Goal: Task Accomplishment & Management: Manage account settings

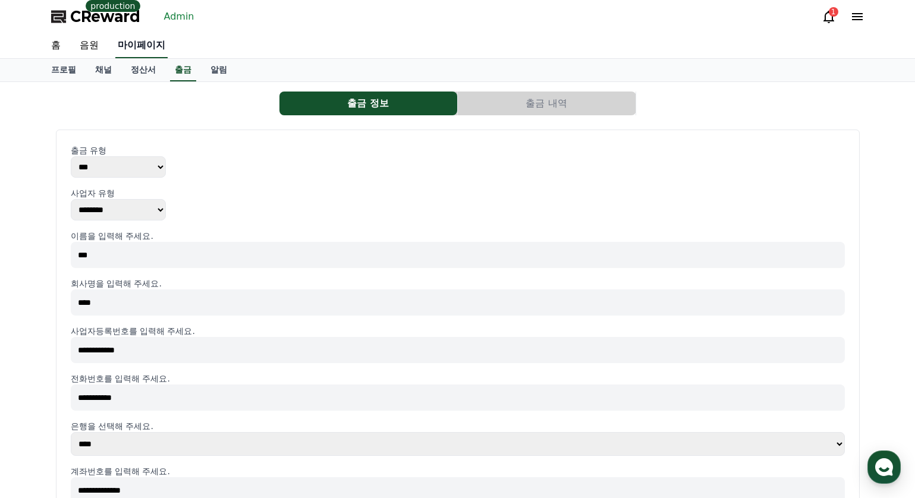
click at [144, 43] on link "마이페이지" at bounding box center [141, 45] width 52 height 25
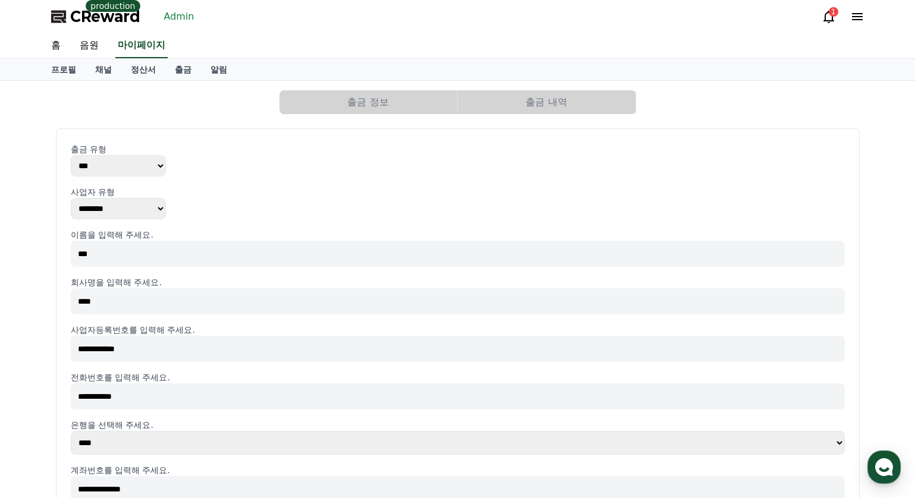
select select "**********"
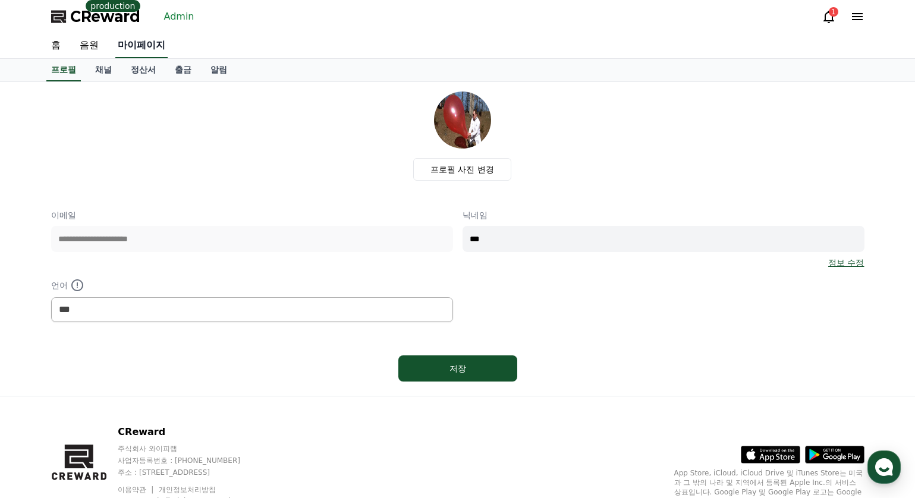
click at [141, 45] on link "마이페이지" at bounding box center [141, 45] width 52 height 25
click at [177, 18] on link "Admin" at bounding box center [179, 16] width 40 height 19
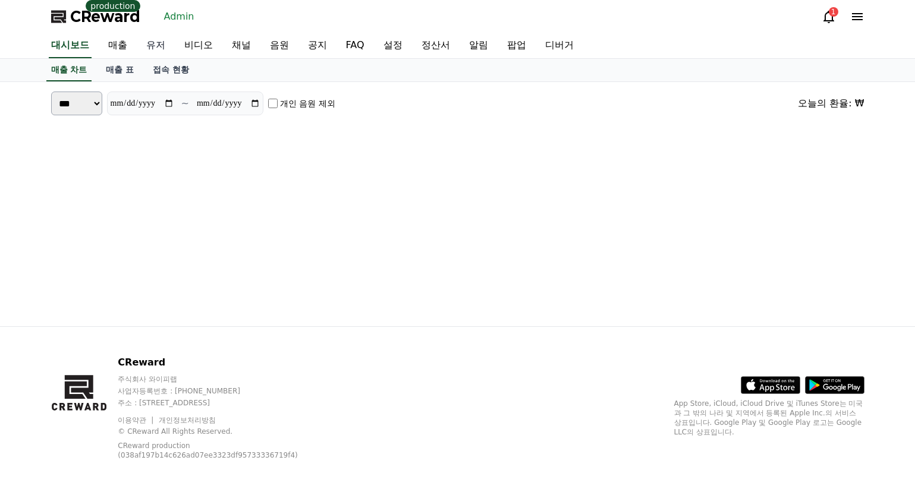
click at [159, 41] on link "유저" at bounding box center [156, 45] width 38 height 25
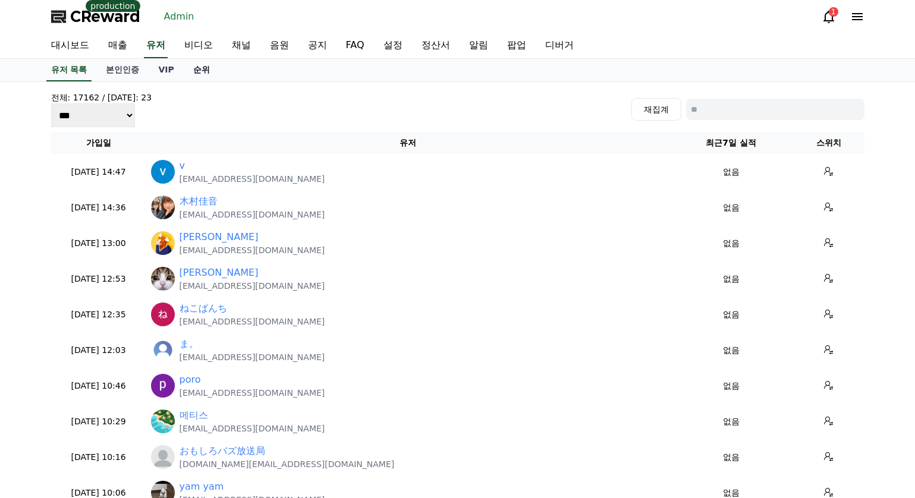
click at [193, 70] on link "순위" at bounding box center [202, 70] width 36 height 23
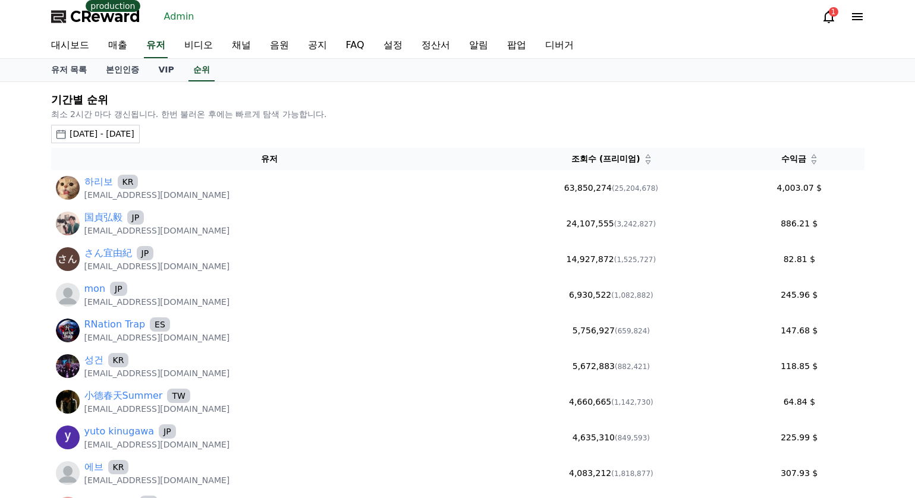
click at [134, 133] on div "2025-08-10 - 2025-09-10" at bounding box center [102, 134] width 65 height 12
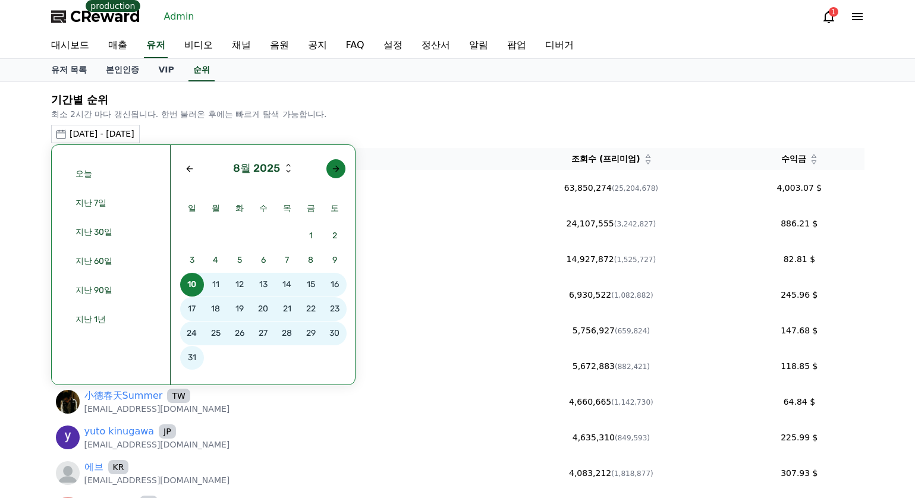
click at [338, 173] on div "Next month" at bounding box center [336, 169] width 10 height 10
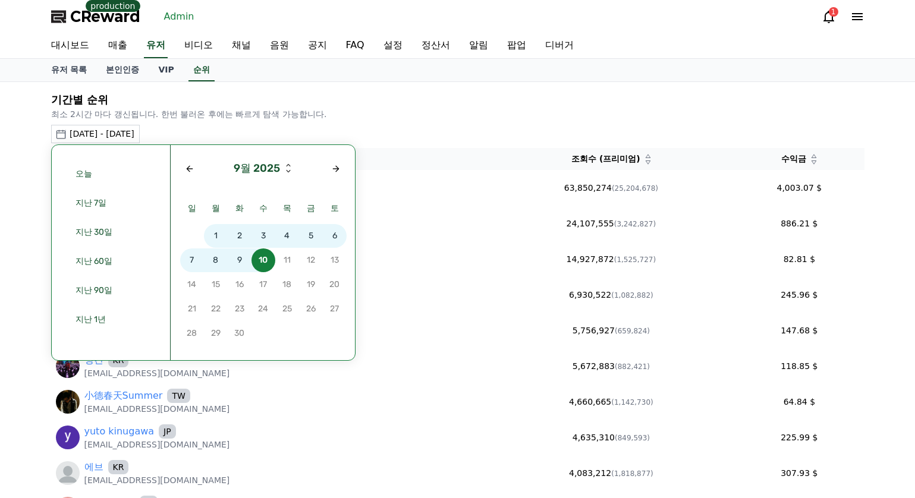
click at [216, 260] on span "8" at bounding box center [216, 260] width 24 height 24
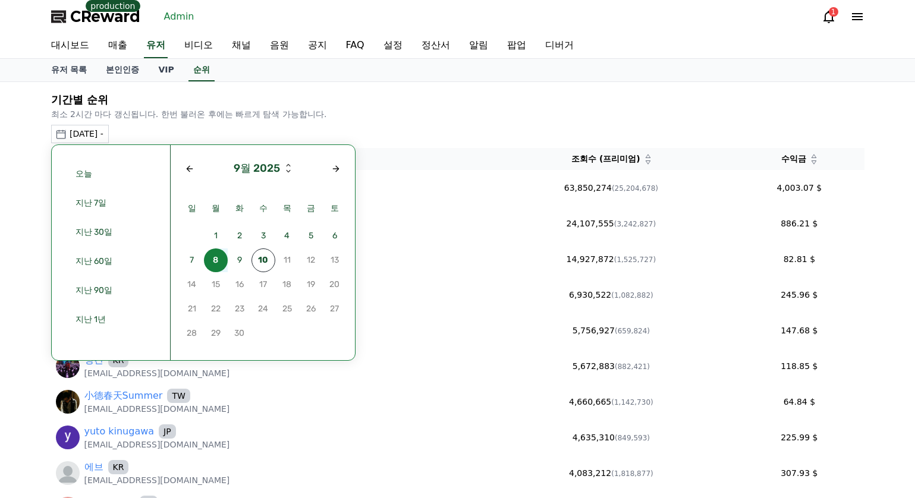
click at [216, 260] on span "8" at bounding box center [216, 260] width 24 height 24
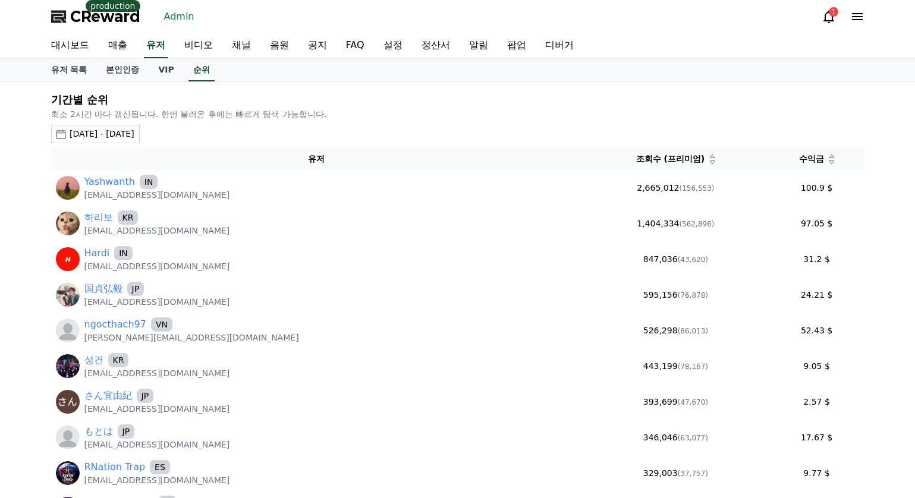
click at [828, 162] on icon at bounding box center [830, 162] width 5 height 4
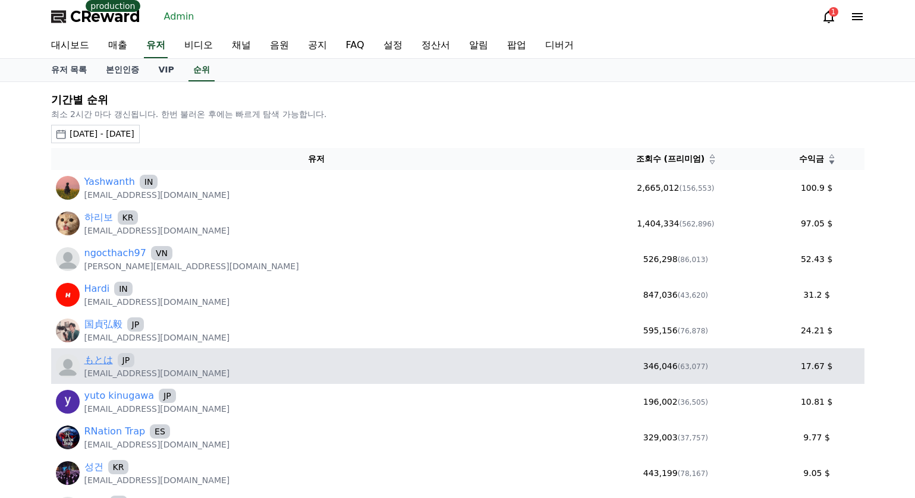
click at [101, 356] on link "もとは" at bounding box center [98, 360] width 29 height 14
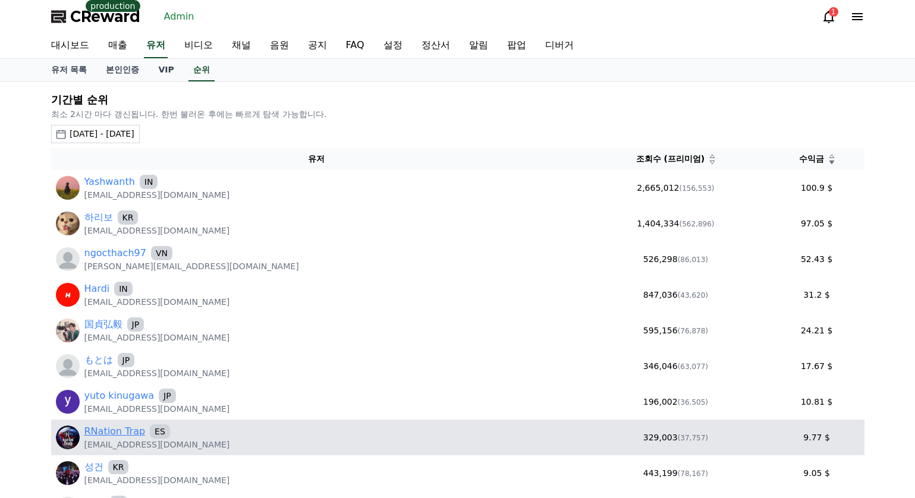
click at [115, 436] on link "RNation Trap" at bounding box center [114, 431] width 61 height 14
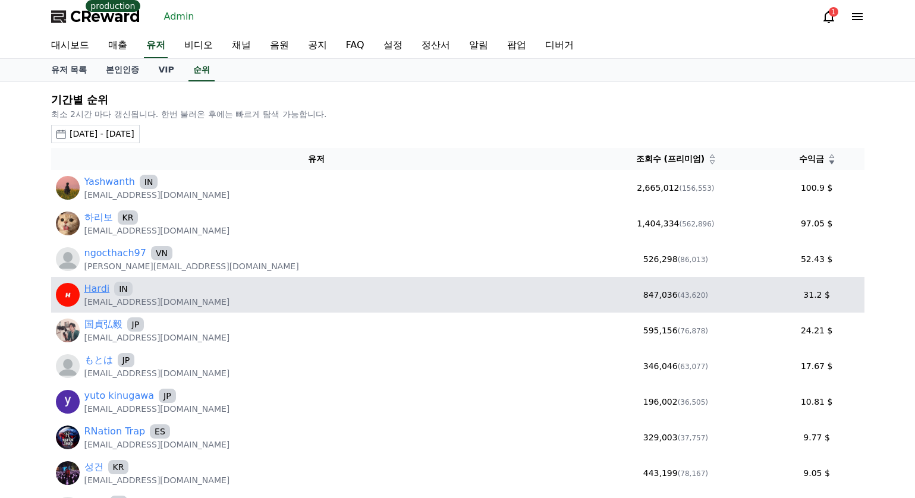
click at [90, 287] on link "Hardi" at bounding box center [97, 289] width 26 height 14
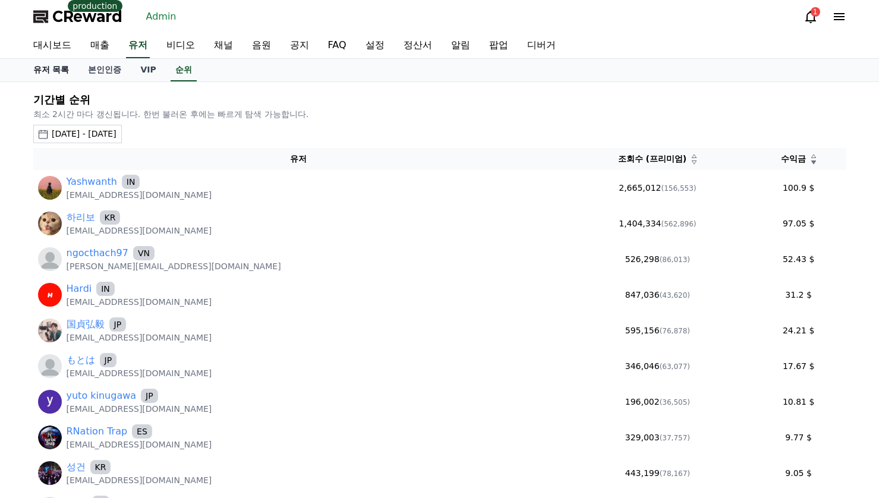
click at [53, 67] on link "유저 목록" at bounding box center [51, 70] width 55 height 23
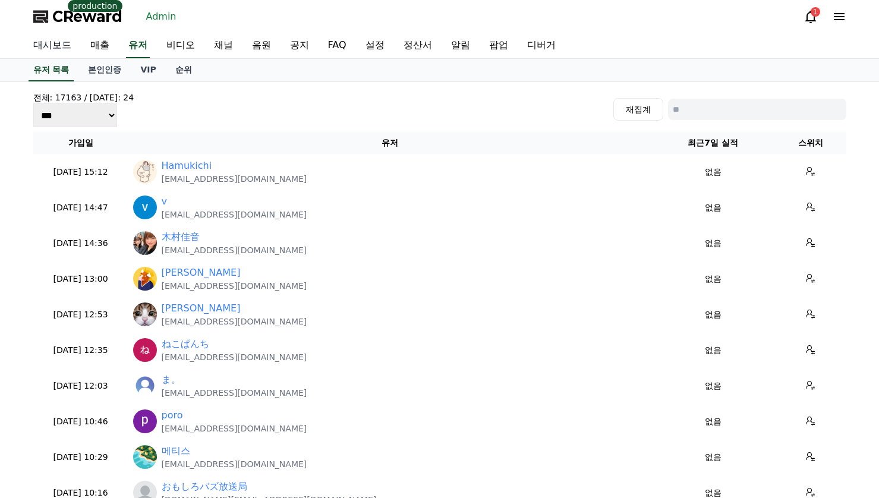
click at [55, 48] on link "대시보드" at bounding box center [52, 45] width 57 height 25
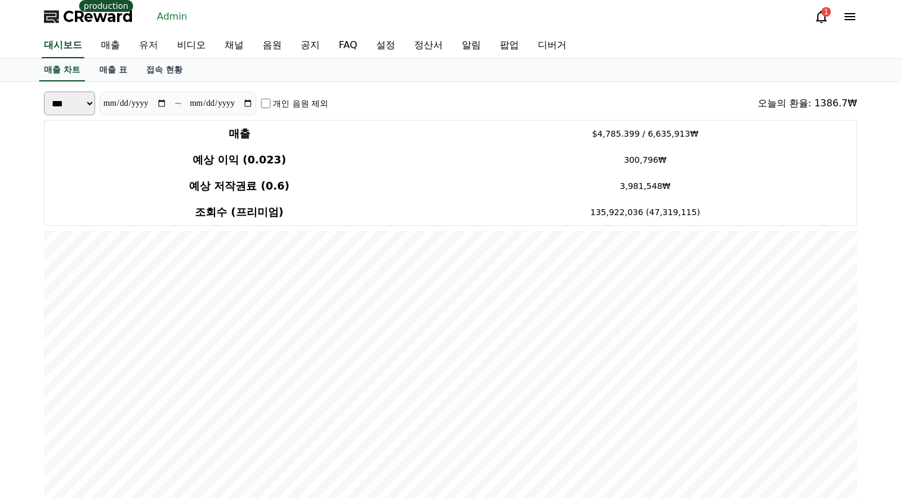
click at [156, 42] on link "유저" at bounding box center [149, 45] width 38 height 25
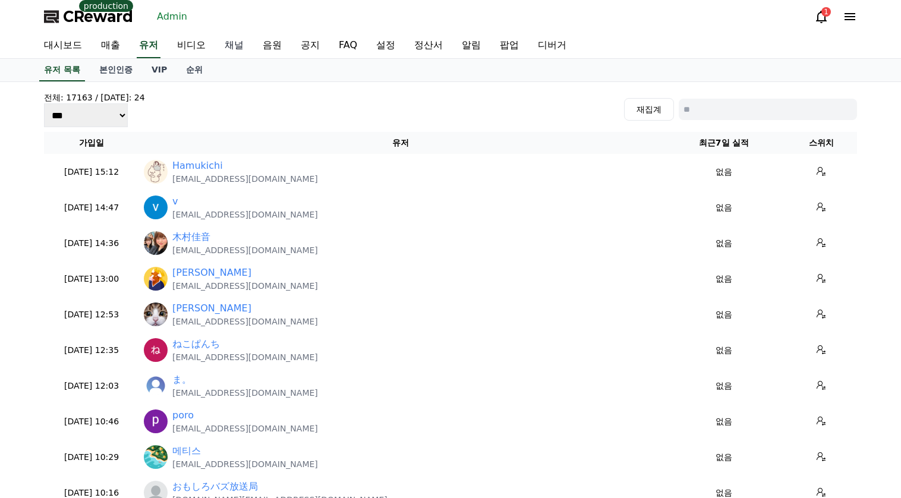
click at [229, 39] on link "채널" at bounding box center [234, 45] width 38 height 25
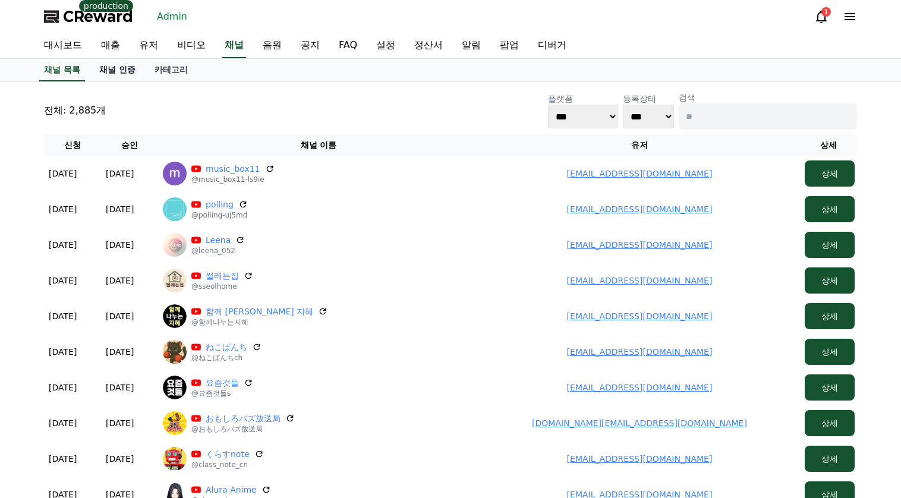
click at [121, 77] on link "채널 인증" at bounding box center [117, 70] width 55 height 23
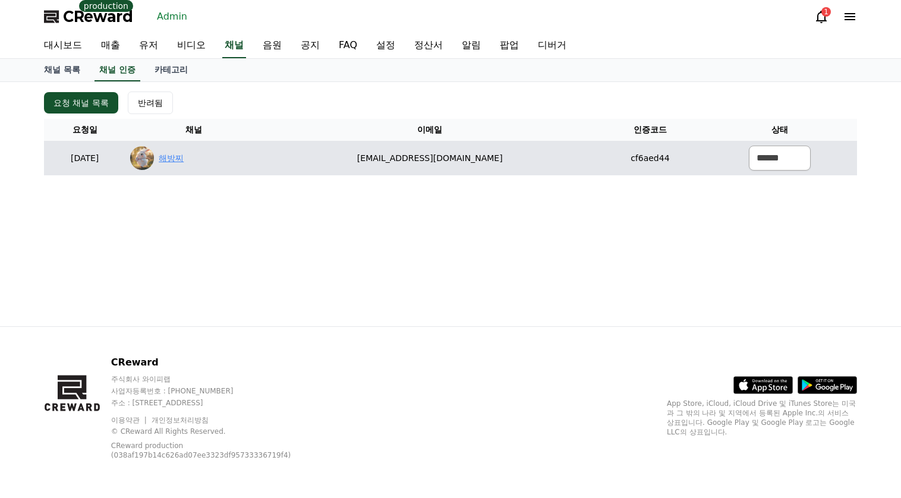
click at [184, 163] on link "해방찌" at bounding box center [171, 158] width 25 height 12
drag, startPoint x: 397, startPoint y: 147, endPoint x: 549, endPoint y: 147, distance: 151.5
click at [525, 152] on td "ipt.berry@gmail.com" at bounding box center [430, 158] width 336 height 34
copy td "ipt.berry@gmail.com"
click at [773, 152] on select "****** *** ***" at bounding box center [780, 158] width 62 height 25
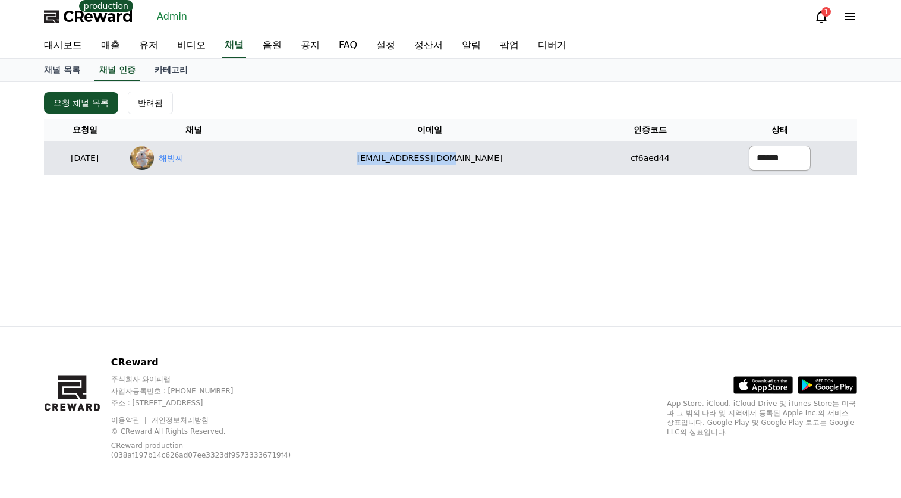
select select "********"
click at [749, 146] on select "****** *** ***" at bounding box center [780, 158] width 62 height 25
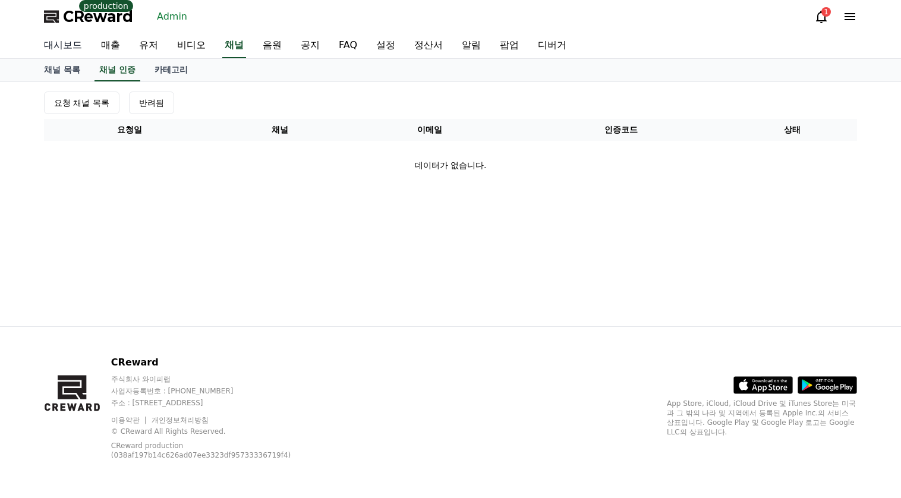
click at [82, 48] on link "대시보드" at bounding box center [62, 45] width 57 height 25
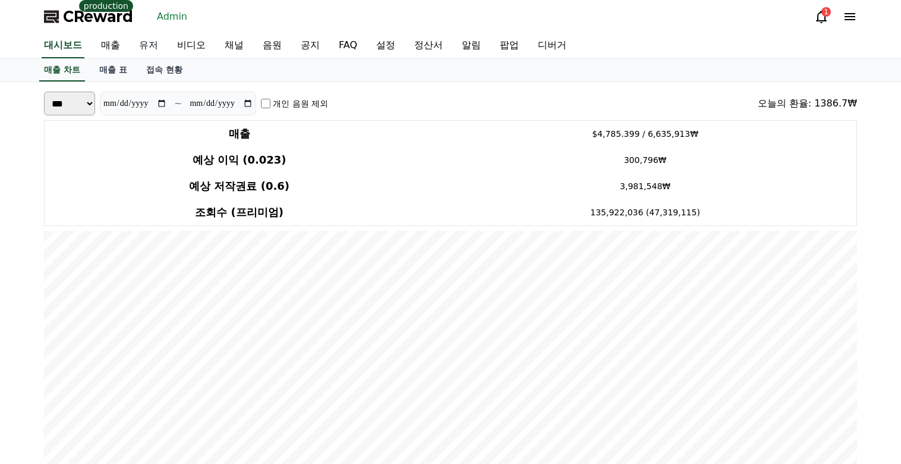
click at [149, 47] on link "유저" at bounding box center [149, 45] width 38 height 25
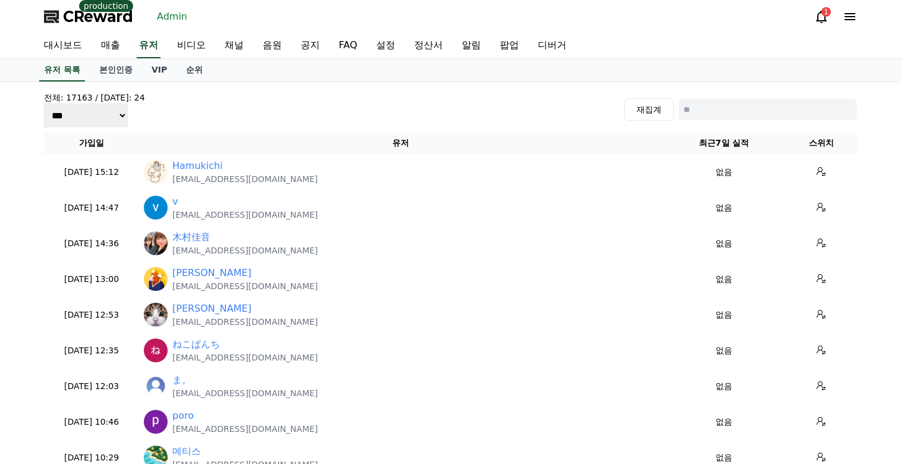
click at [715, 109] on input at bounding box center [768, 109] width 178 height 21
paste input "**********"
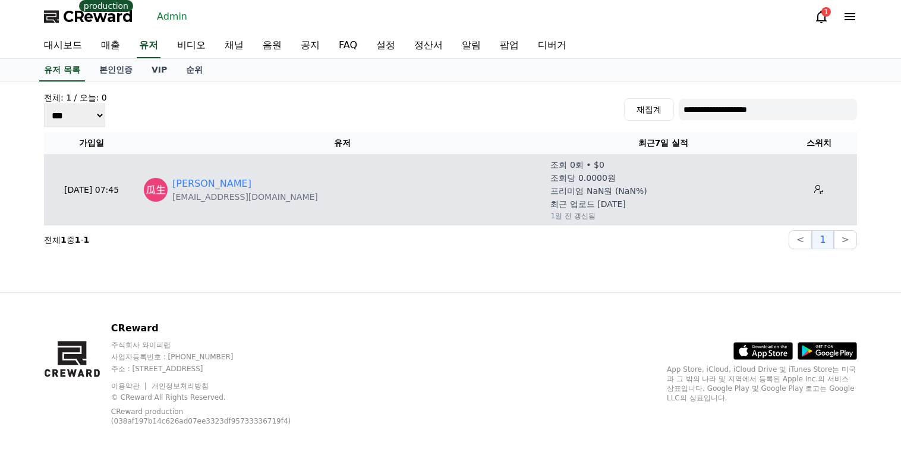
click at [220, 185] on div "瓜生有一郎" at bounding box center [245, 184] width 146 height 14
click at [206, 185] on link "瓜生有一郎" at bounding box center [211, 184] width 79 height 14
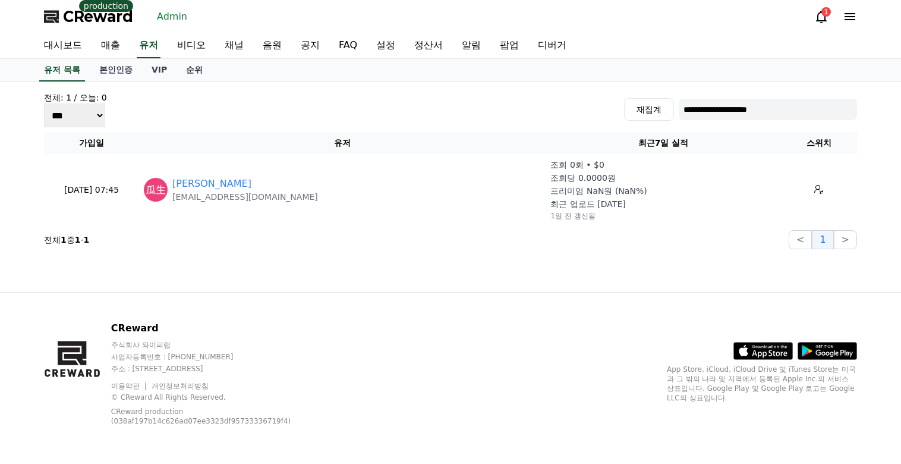
click at [689, 111] on input "**********" at bounding box center [768, 109] width 178 height 21
paste input "*"
type input "**********"
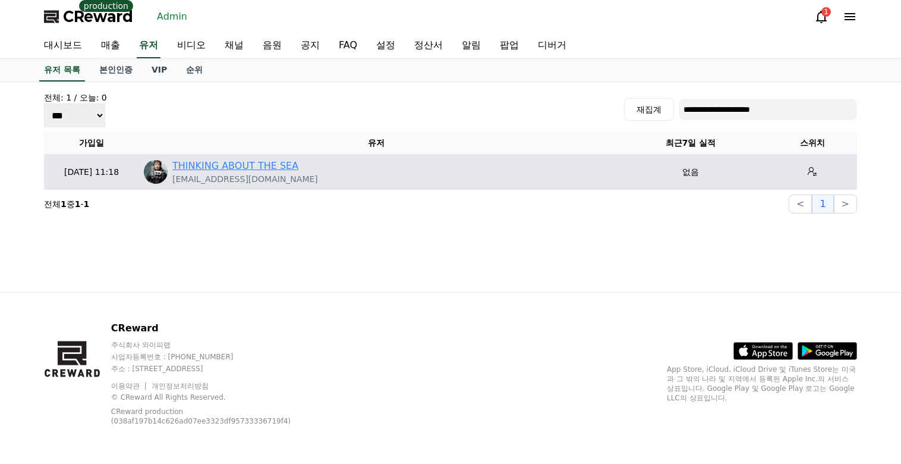
click at [255, 163] on link "THINKING ABOUT THE SEA" at bounding box center [235, 166] width 126 height 14
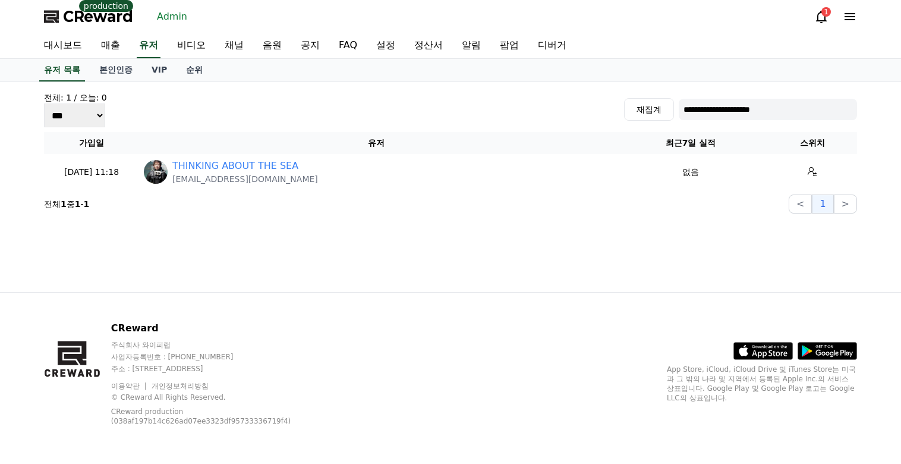
click at [114, 20] on span "CReward" at bounding box center [98, 16] width 70 height 19
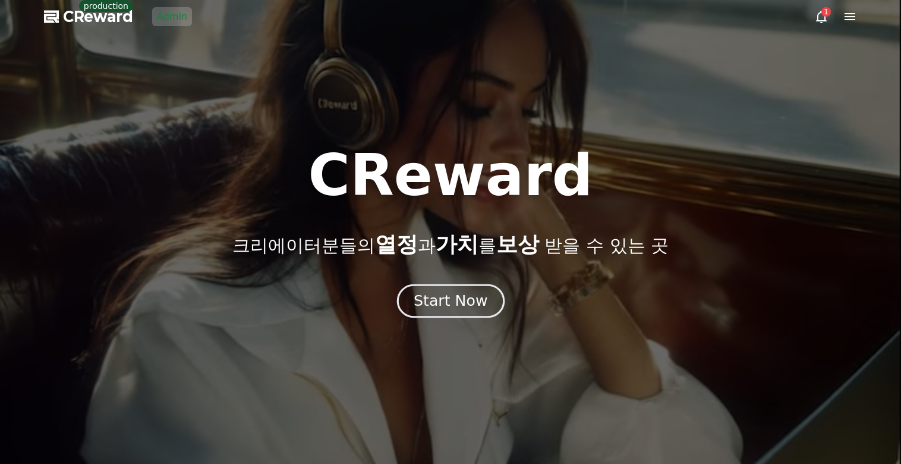
click at [428, 290] on button "Start Now" at bounding box center [450, 301] width 108 height 34
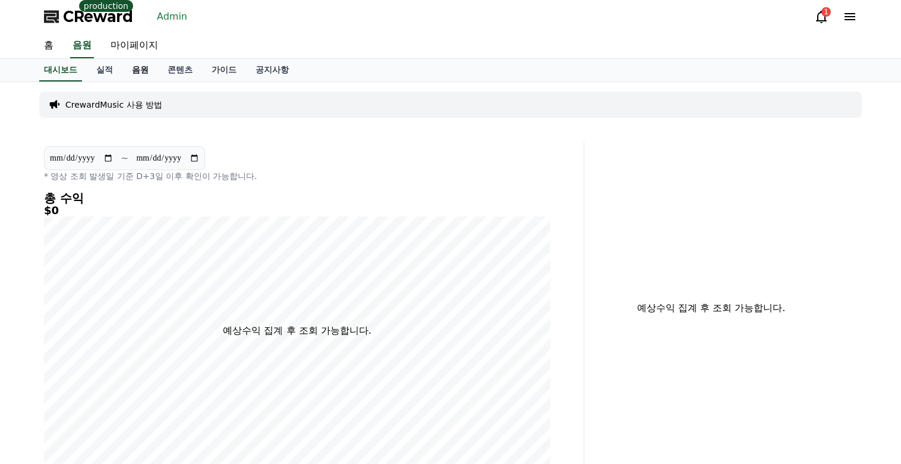
click at [137, 71] on link "음원" at bounding box center [140, 70] width 36 height 23
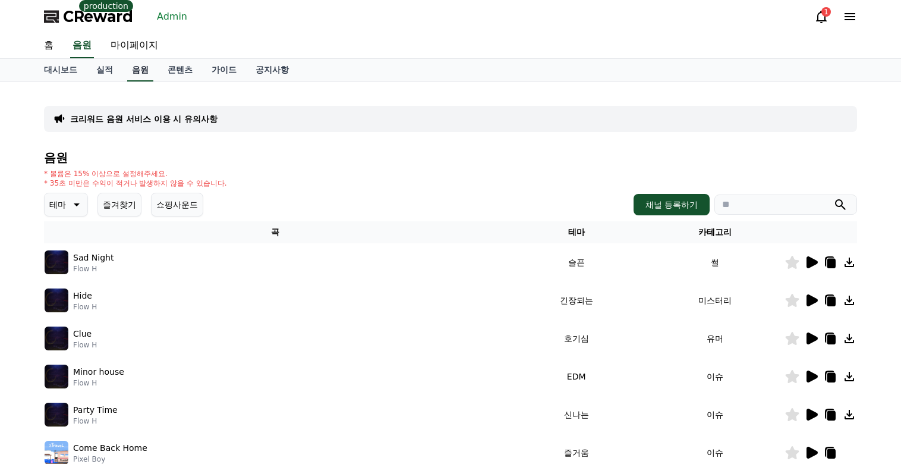
click at [165, 104] on div "크리워드 음원 서비스 이용 시 유의사항 음원 * 볼륨은 15% 이상으로 설정해주세요. * 35초 미만은 수익이 적거나 발생하지 않을 수 있습니…" at bounding box center [450, 370] width 813 height 556
click at [169, 118] on p "크리워드 음원 서비스 이용 시 유의사항" at bounding box center [143, 119] width 147 height 12
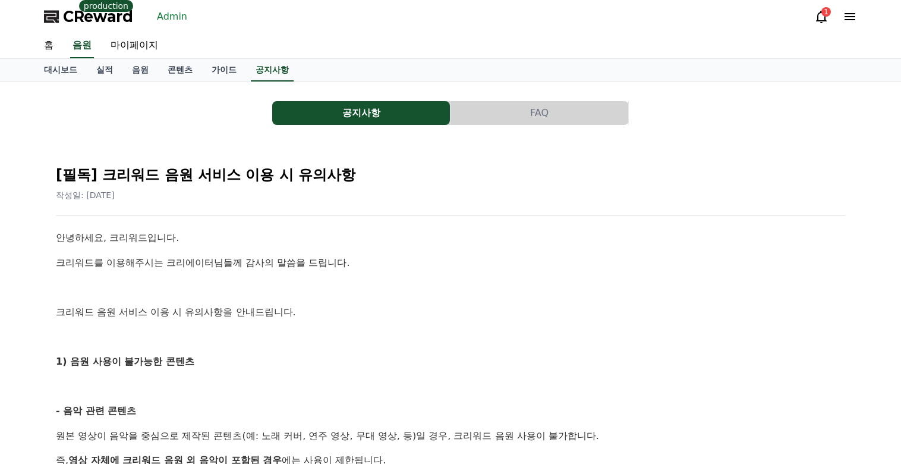
drag, startPoint x: 356, startPoint y: 31, endPoint x: 327, endPoint y: 20, distance: 31.0
click at [356, 31] on div "CReward production Admin 1" at bounding box center [450, 16] width 832 height 33
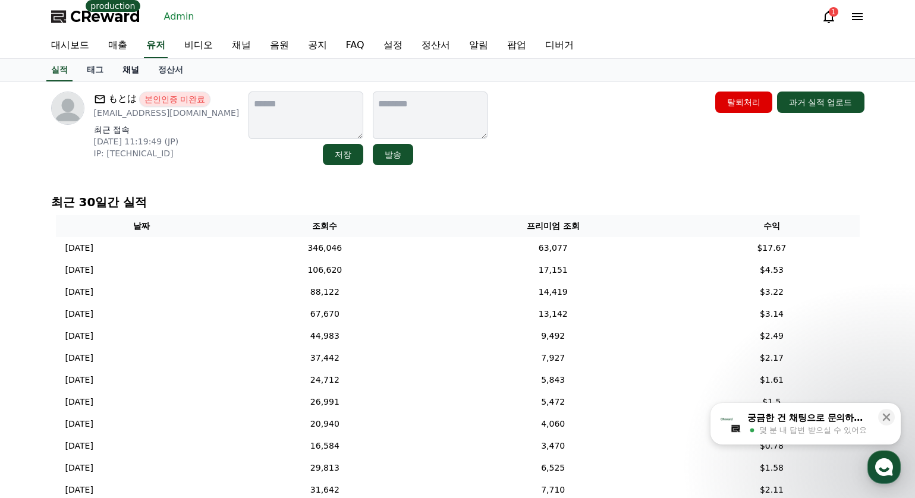
click at [127, 80] on link "채널" at bounding box center [131, 70] width 36 height 23
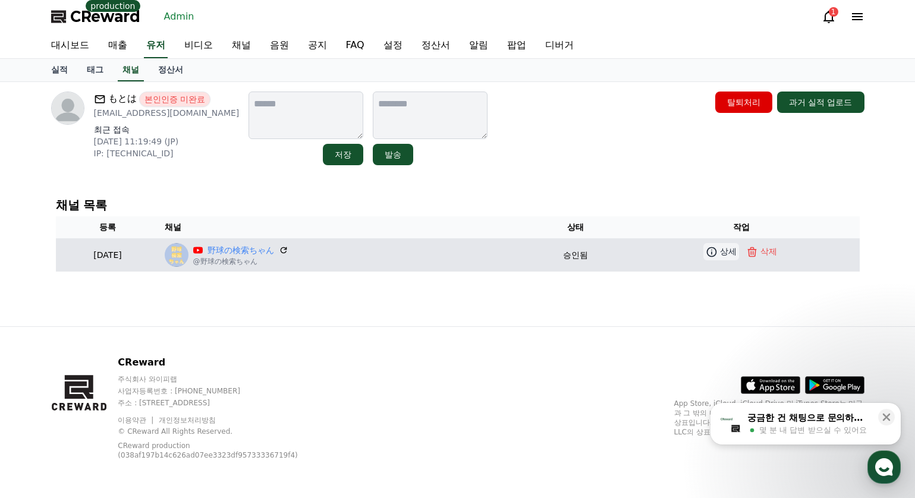
click at [710, 249] on link "상세" at bounding box center [721, 251] width 36 height 17
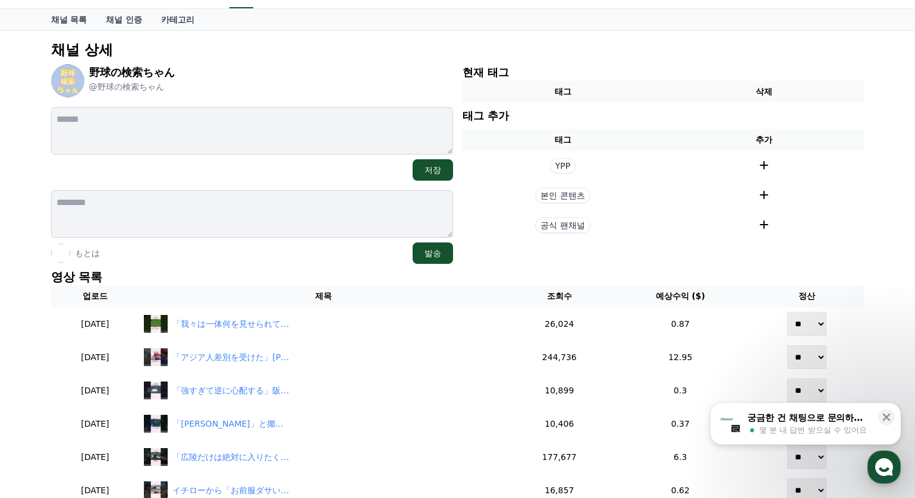
scroll to position [119, 0]
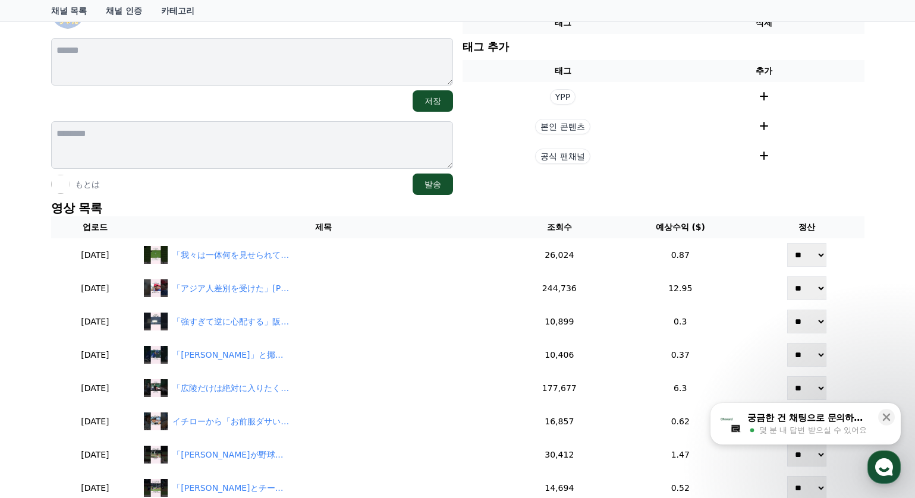
click at [882, 209] on div "채널 상세 野球の検索ちゃん @野球の検索ちゃん 저장 もとは 발송 현재 태그 태그 삭제 태그 추가 태그 추가 YPP 본인 콘텐츠 공식 팬채널 영상…" at bounding box center [457, 447] width 915 height 970
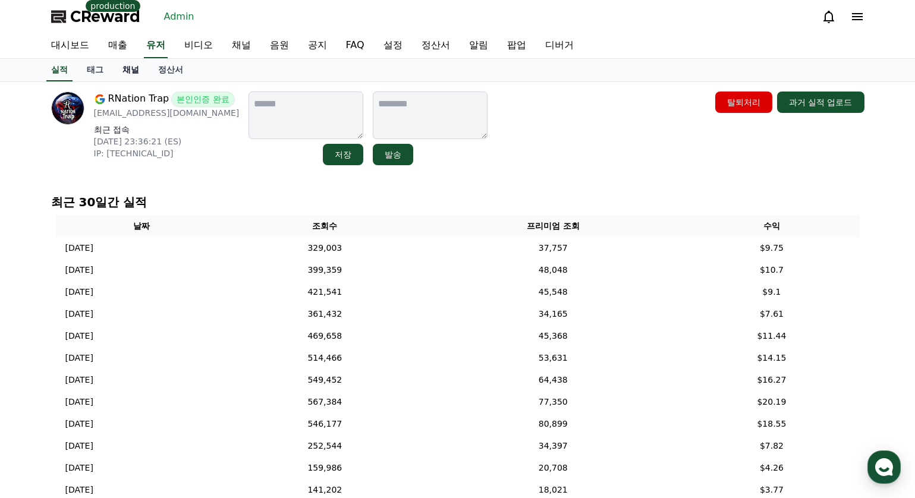
click at [136, 75] on link "채널" at bounding box center [131, 70] width 36 height 23
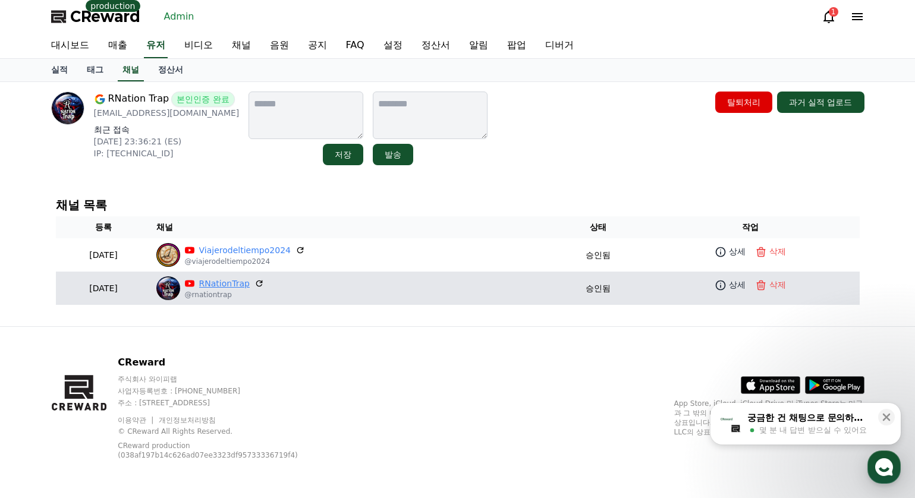
click at [250, 287] on link "RNationTrap" at bounding box center [224, 284] width 51 height 12
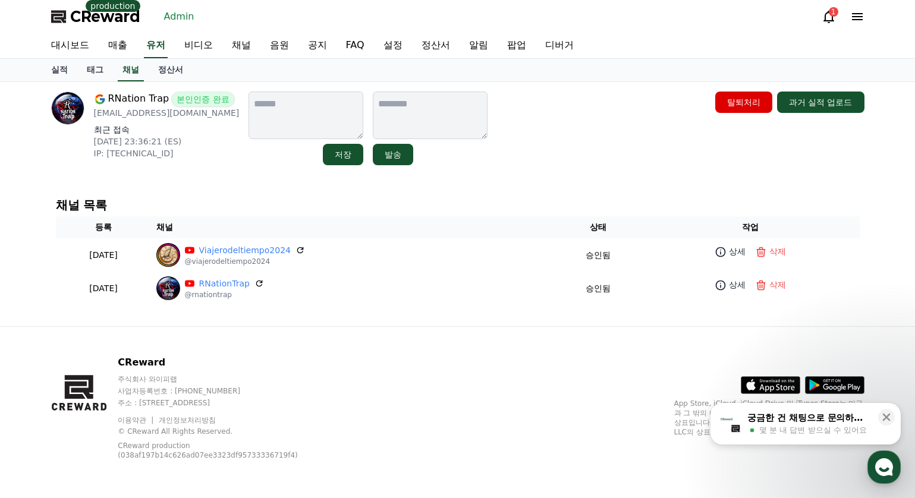
click at [37, 286] on div "RNation Trap 본인인증 완료 rnationtrap@gmail.com 최근 접속 2025-08-18 23:36:21 (ES) IP: 9…" at bounding box center [457, 204] width 915 height 244
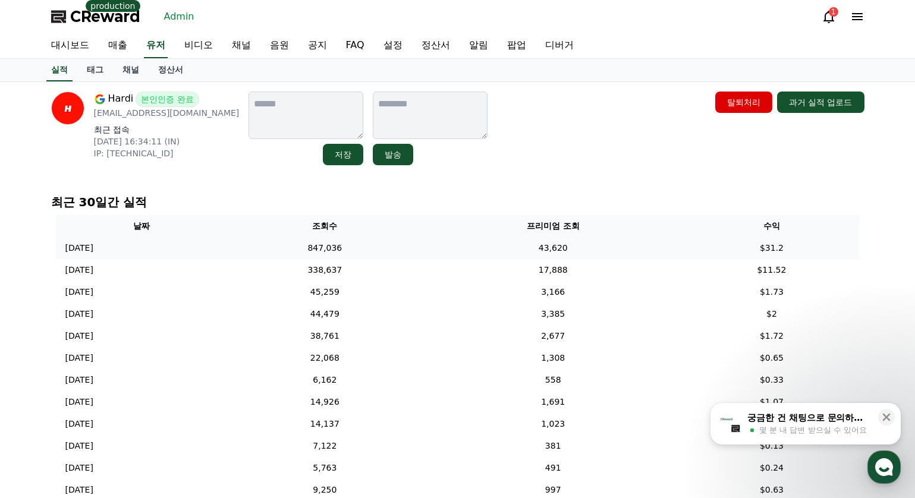
click at [278, 248] on td "847,036" at bounding box center [325, 248] width 195 height 22
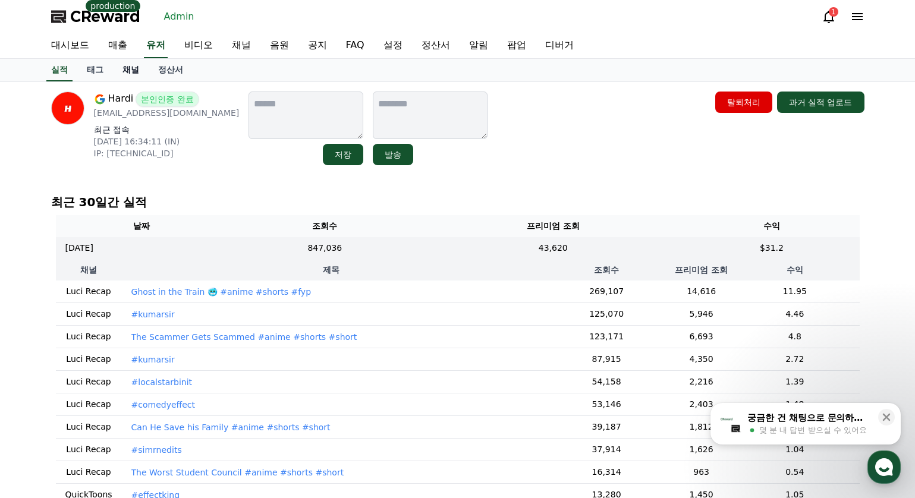
click at [136, 70] on link "채널" at bounding box center [131, 70] width 36 height 23
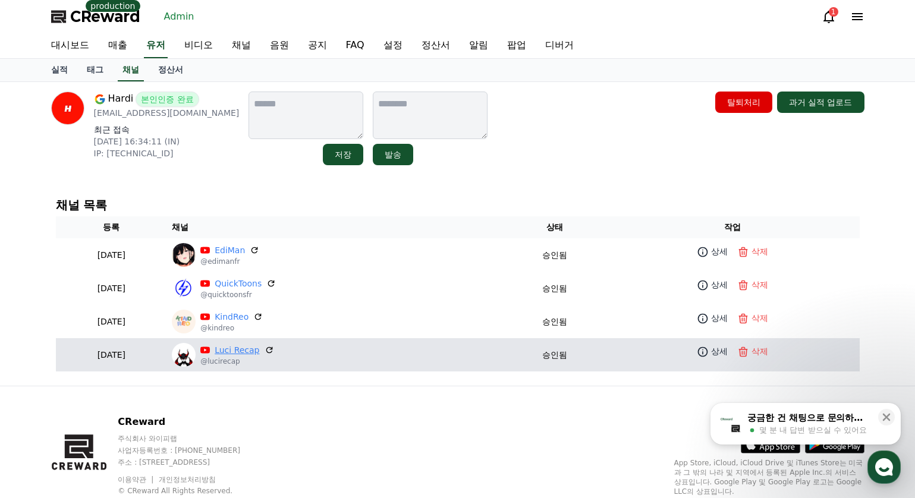
click at [259, 355] on link "Luci Recap" at bounding box center [237, 350] width 45 height 12
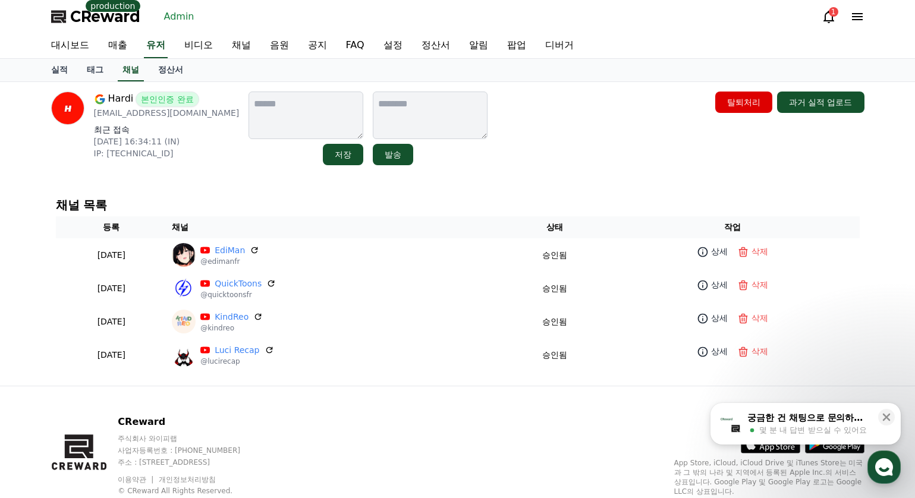
drag, startPoint x: 444, startPoint y: 196, endPoint x: 385, endPoint y: 172, distance: 63.7
click at [438, 194] on div "채널 목록 등록 채널 상태 작업 2025-09-04 09-04 EdiMan @edimanfr 승인됨 상세 삭제 2025-09-02 09-02 …" at bounding box center [457, 285] width 813 height 182
click at [127, 71] on link "채널" at bounding box center [131, 70] width 26 height 23
click at [167, 47] on link "유저" at bounding box center [156, 45] width 24 height 25
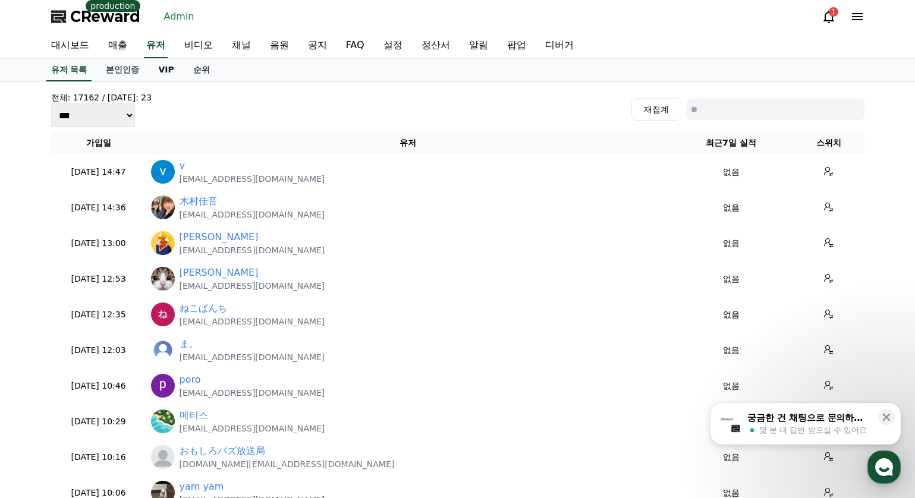
click at [174, 70] on link "VIP" at bounding box center [166, 70] width 34 height 23
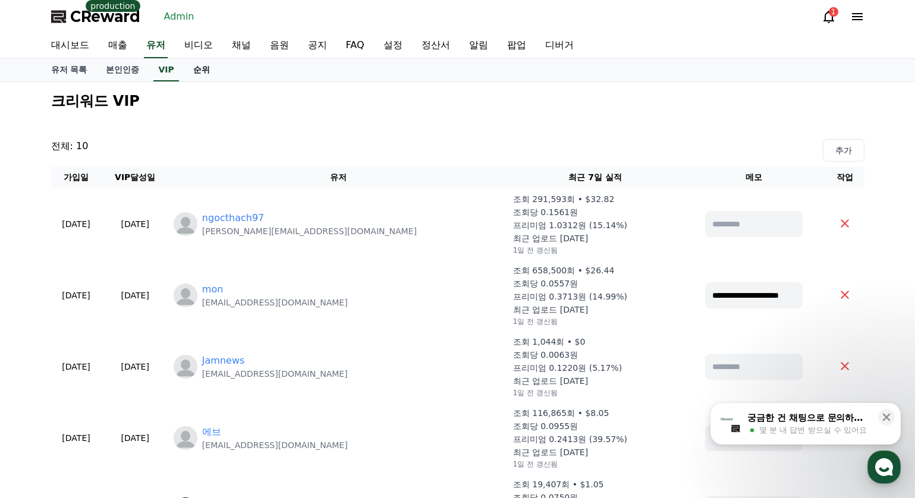
click at [198, 74] on link "순위" at bounding box center [202, 70] width 36 height 23
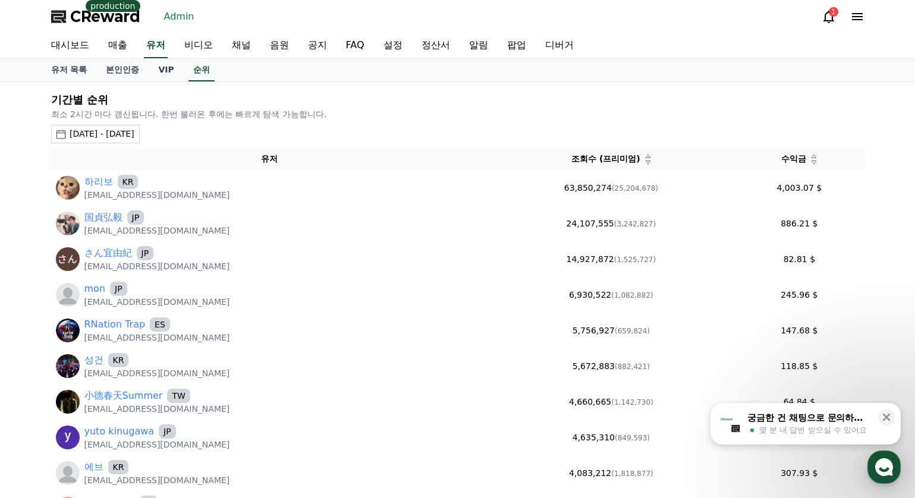
click at [134, 132] on div "2025-08-10 - 2025-09-10" at bounding box center [102, 134] width 65 height 12
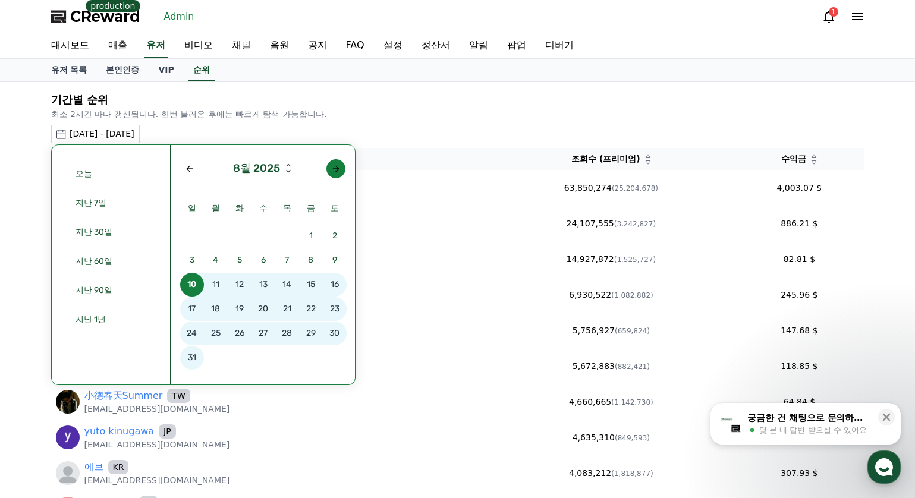
click at [344, 169] on button "button" at bounding box center [335, 168] width 19 height 19
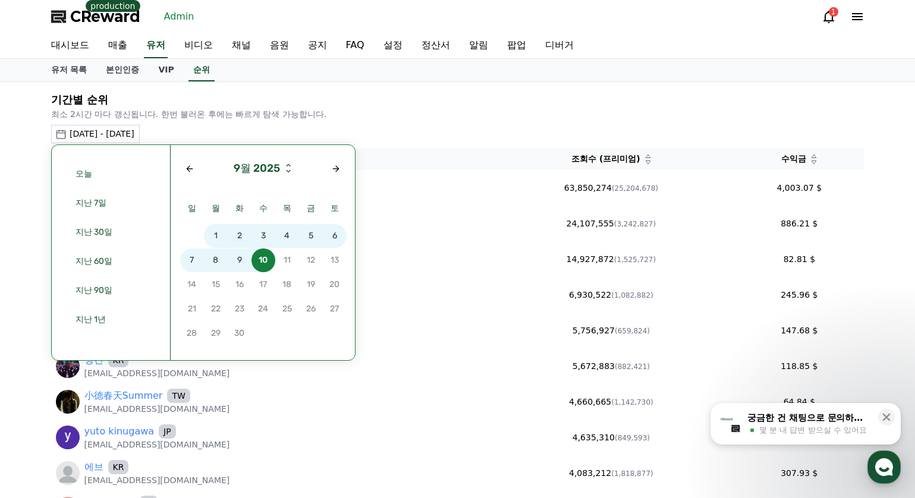
click at [218, 260] on span "8" at bounding box center [216, 260] width 24 height 24
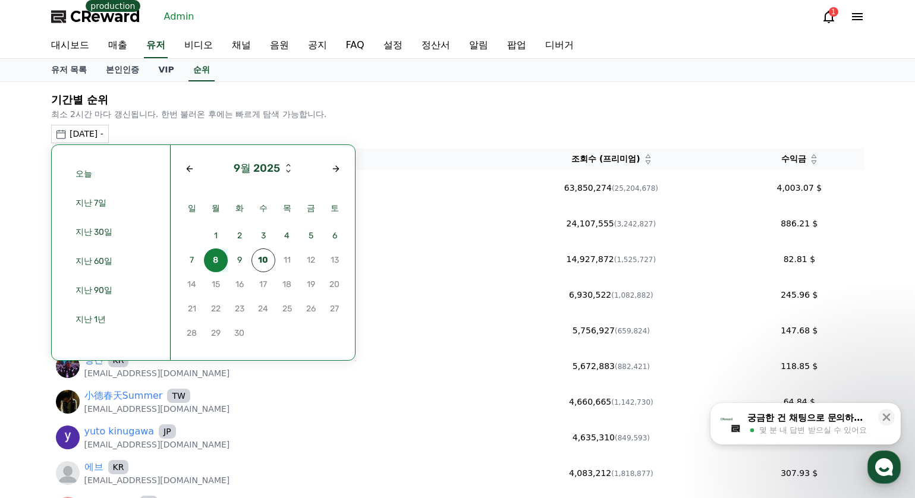
click at [218, 260] on span "8" at bounding box center [216, 260] width 24 height 24
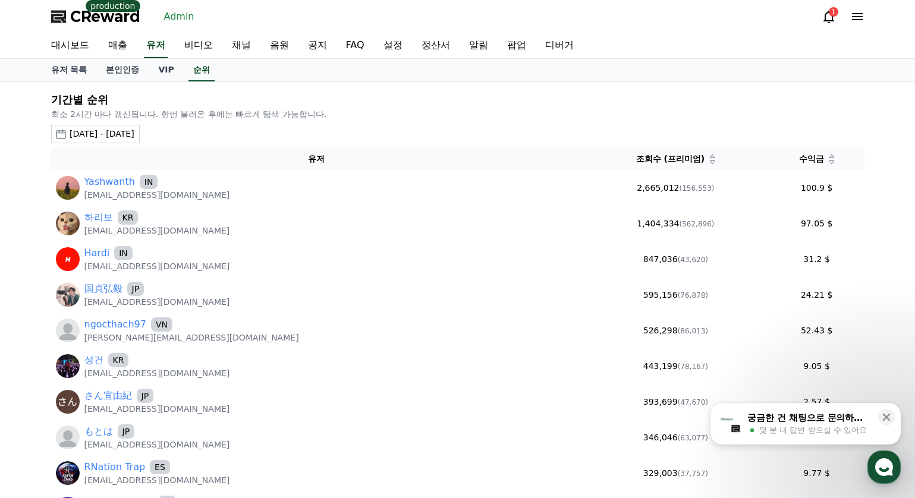
click at [828, 164] on icon at bounding box center [831, 162] width 6 height 6
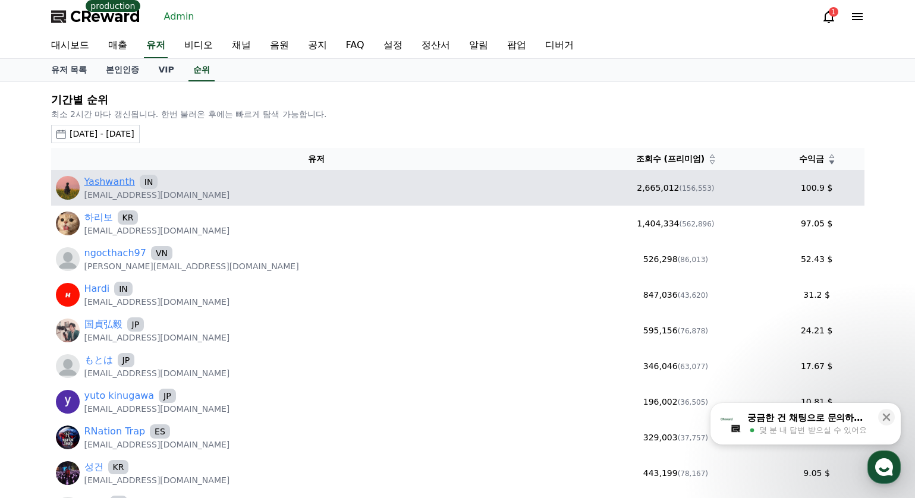
click at [102, 179] on link "Yashwanth" at bounding box center [109, 182] width 51 height 14
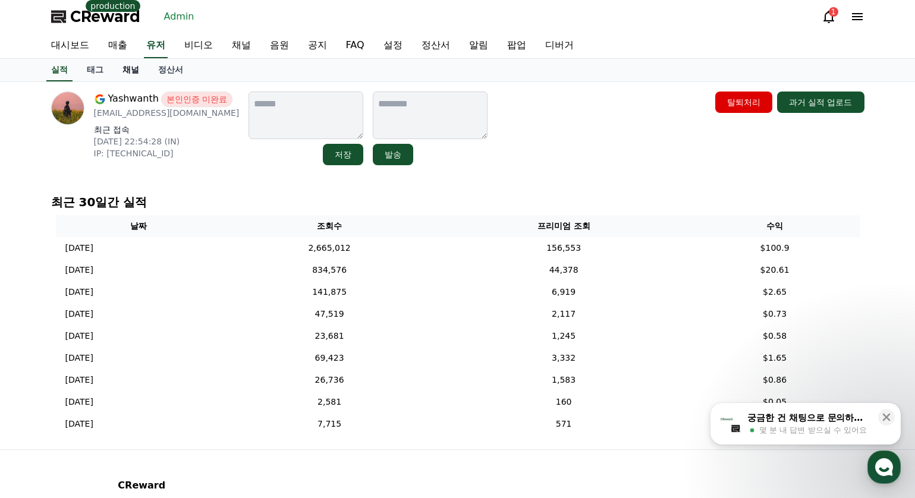
click at [130, 73] on link "채널" at bounding box center [131, 70] width 36 height 23
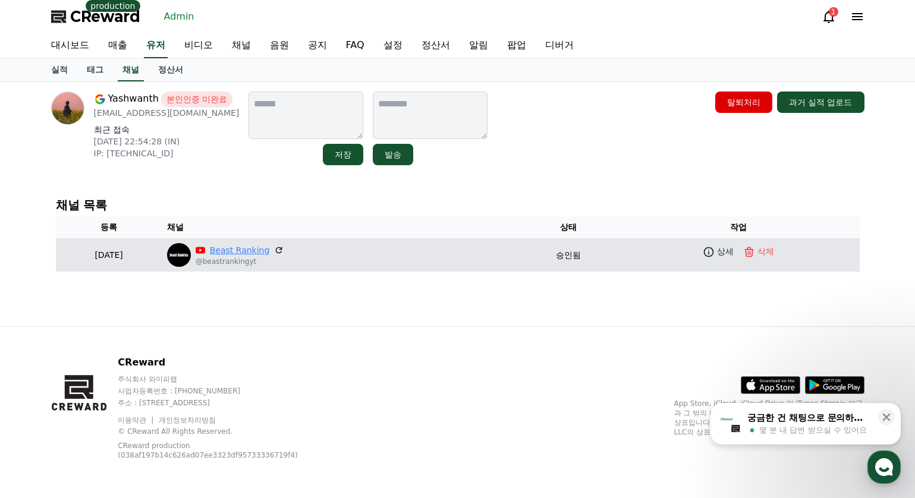
click at [270, 245] on link "Beast Ranking" at bounding box center [240, 250] width 60 height 12
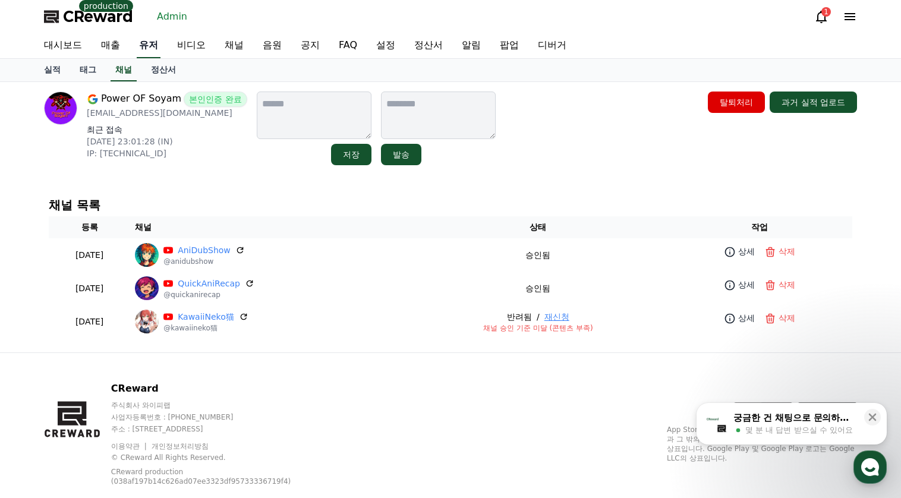
click at [159, 46] on link "유저" at bounding box center [149, 45] width 24 height 25
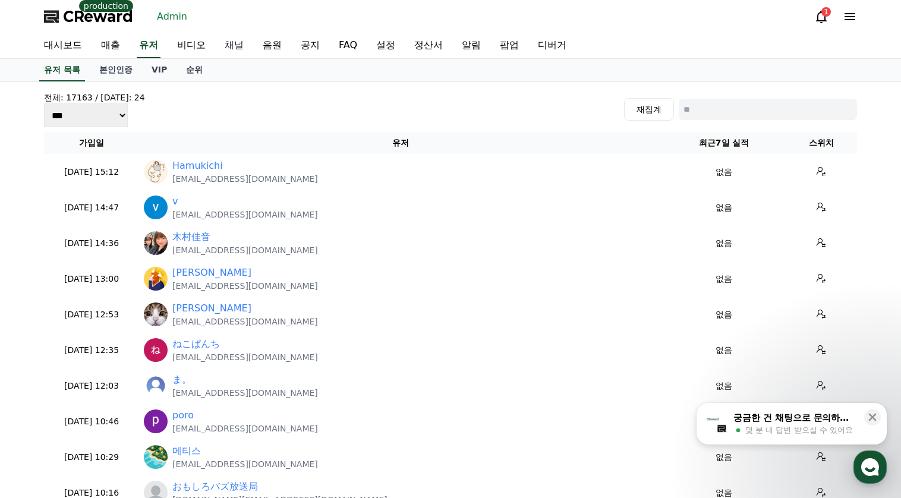
click at [231, 45] on link "채널" at bounding box center [234, 45] width 38 height 25
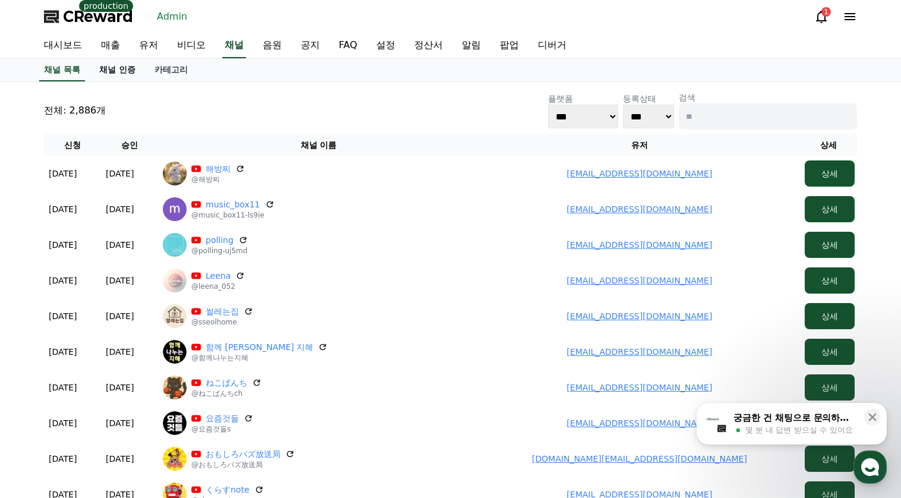
click at [130, 67] on link "채널 인증" at bounding box center [117, 70] width 55 height 23
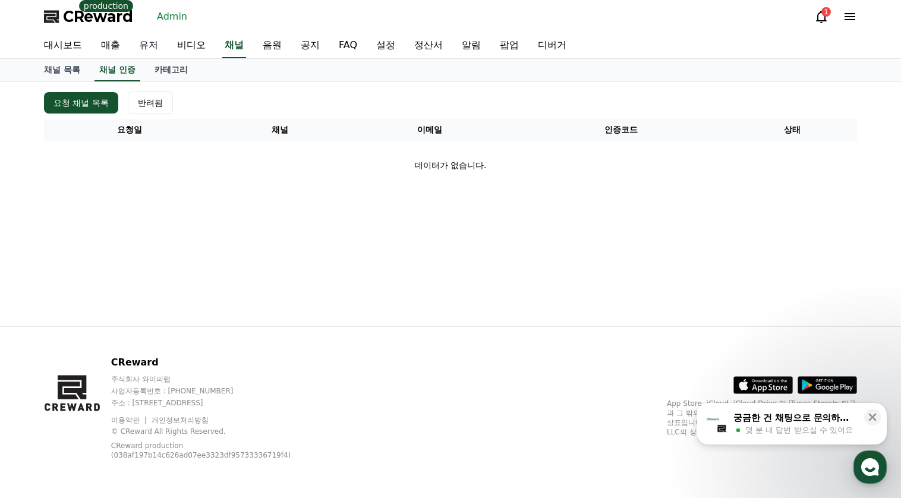
click at [155, 47] on link "유저" at bounding box center [149, 45] width 38 height 25
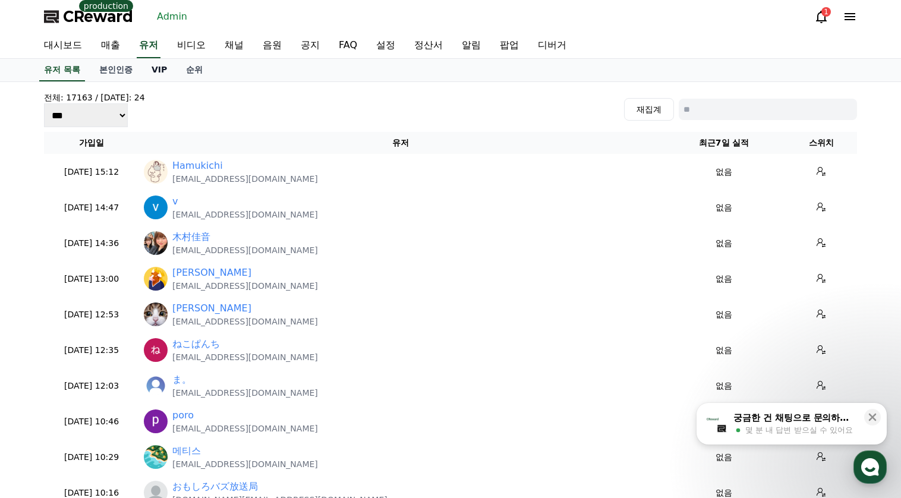
click at [159, 67] on link "VIP" at bounding box center [159, 70] width 34 height 23
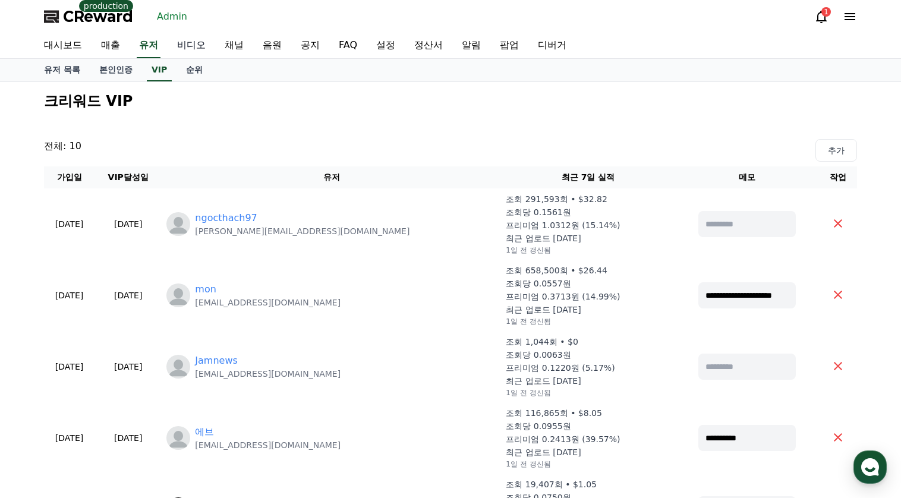
click at [196, 45] on link "비디오" at bounding box center [192, 45] width 48 height 25
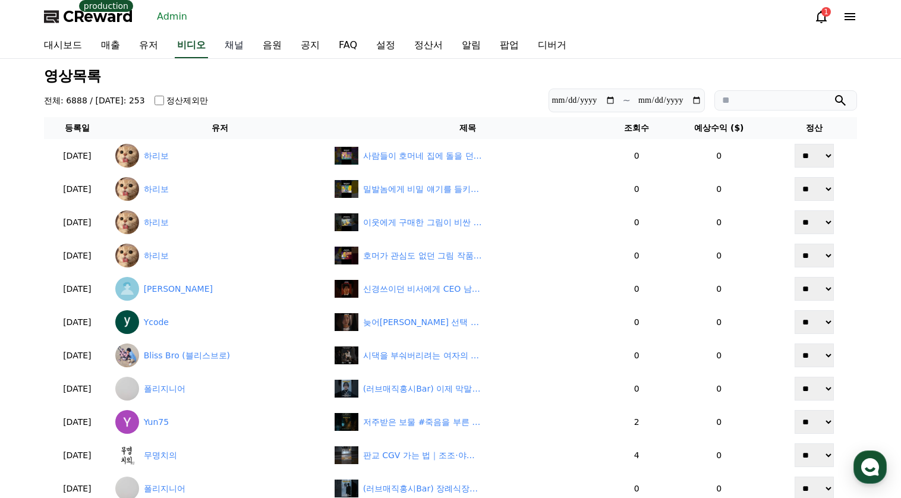
click at [229, 45] on link "채널" at bounding box center [234, 45] width 38 height 25
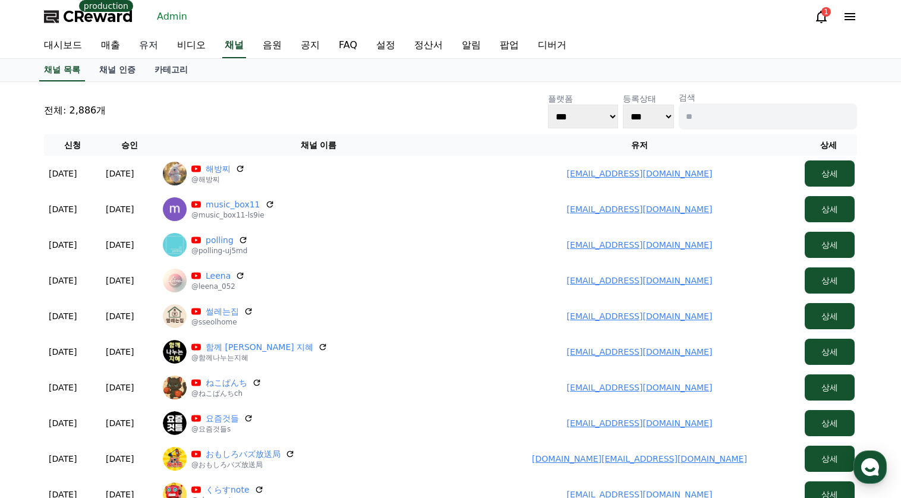
click at [162, 43] on link "유저" at bounding box center [149, 45] width 38 height 25
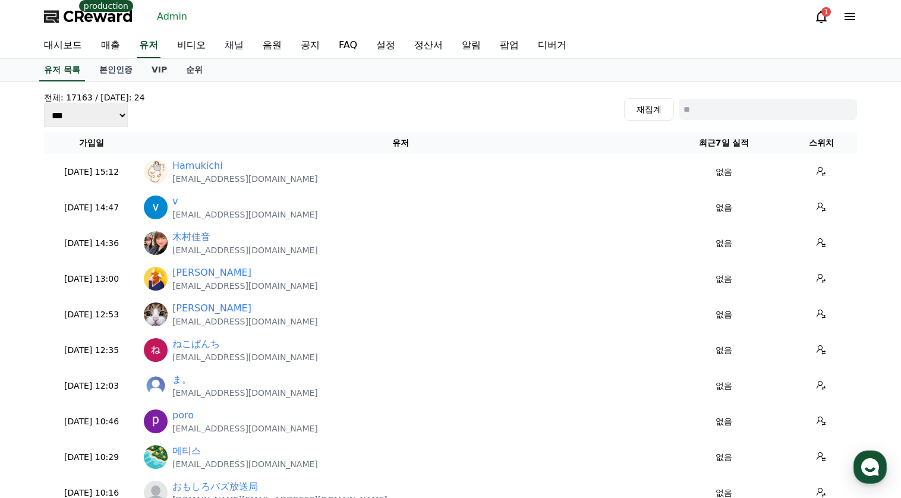
click at [240, 50] on link "채널" at bounding box center [234, 45] width 38 height 25
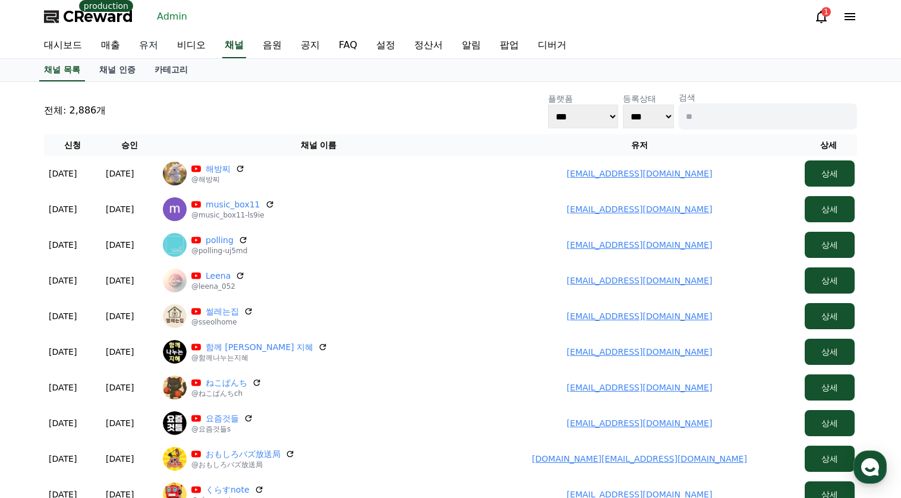
click at [146, 50] on link "유저" at bounding box center [149, 45] width 38 height 25
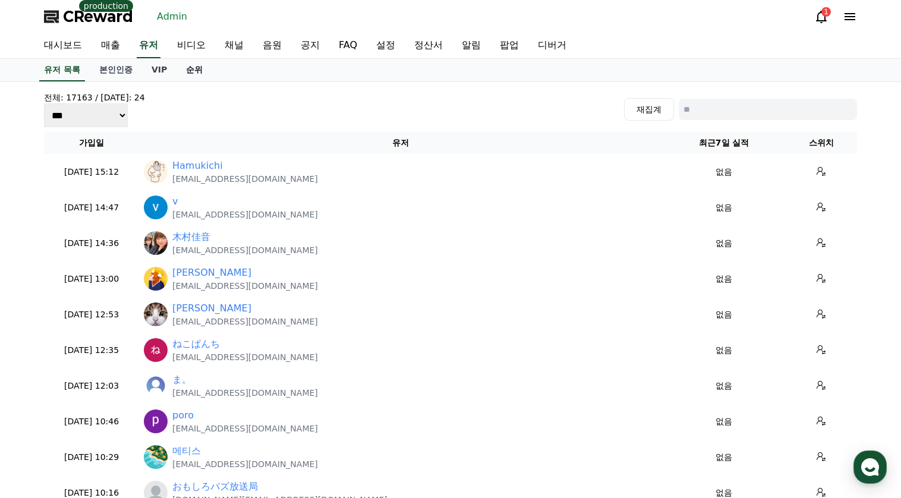
click at [180, 71] on link "순위" at bounding box center [195, 70] width 36 height 23
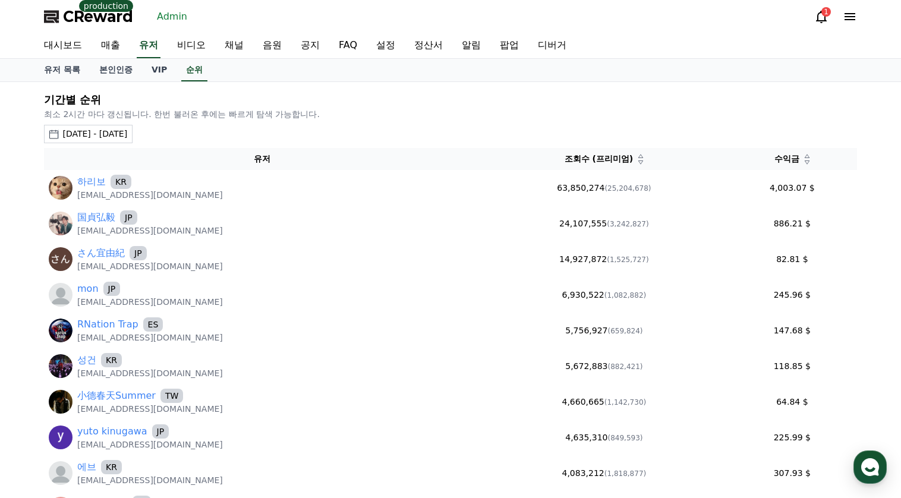
click at [802, 165] on th "수익금" at bounding box center [792, 159] width 130 height 22
click at [804, 163] on icon at bounding box center [807, 162] width 6 height 6
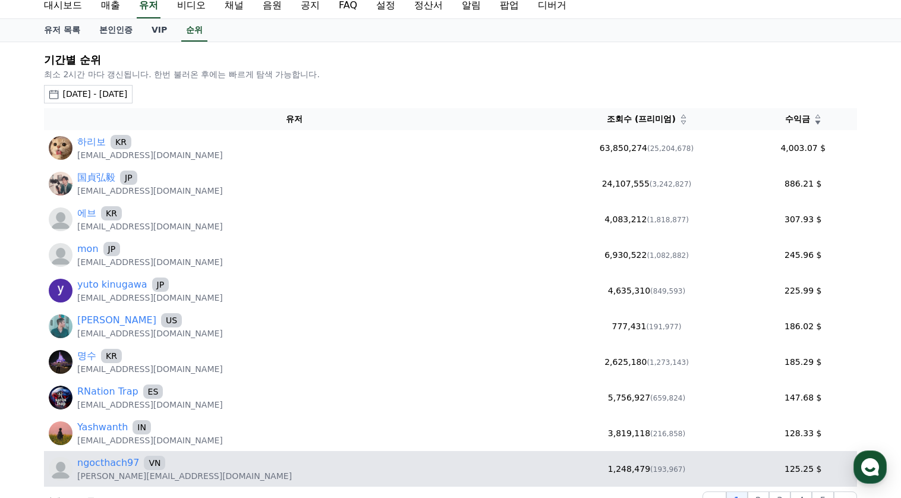
scroll to position [178, 0]
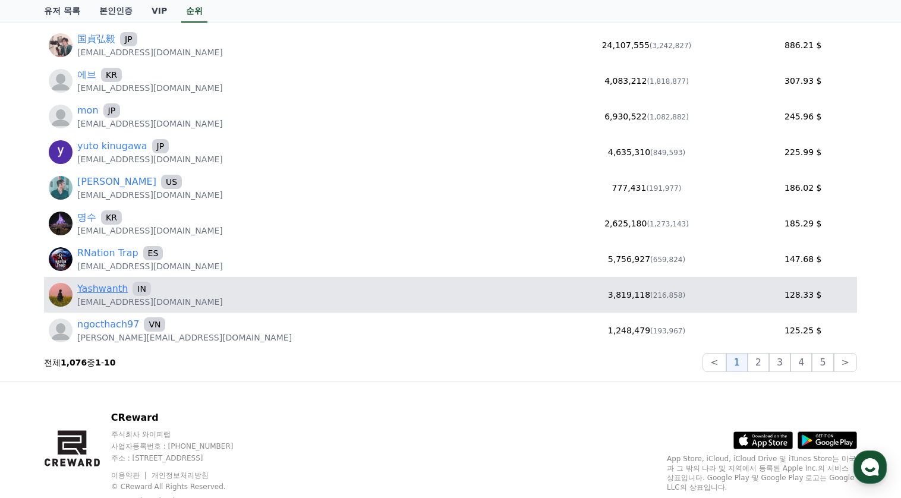
click at [103, 288] on link "Yashwanth" at bounding box center [102, 289] width 51 height 14
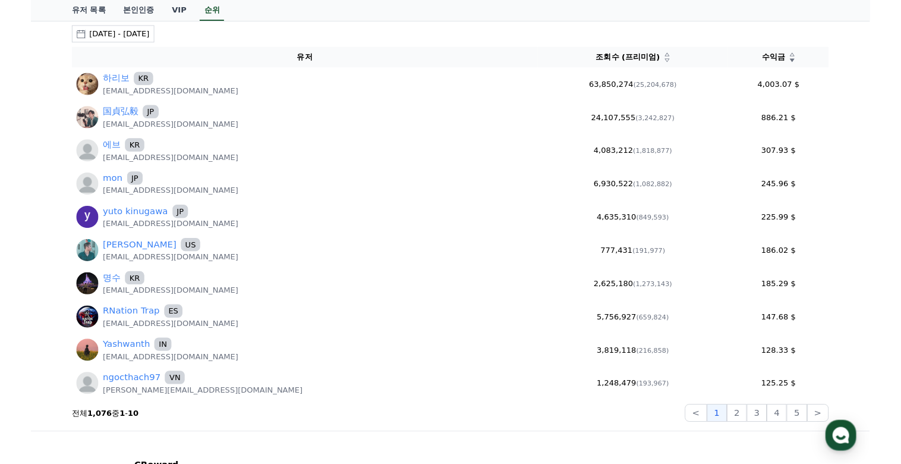
scroll to position [0, 0]
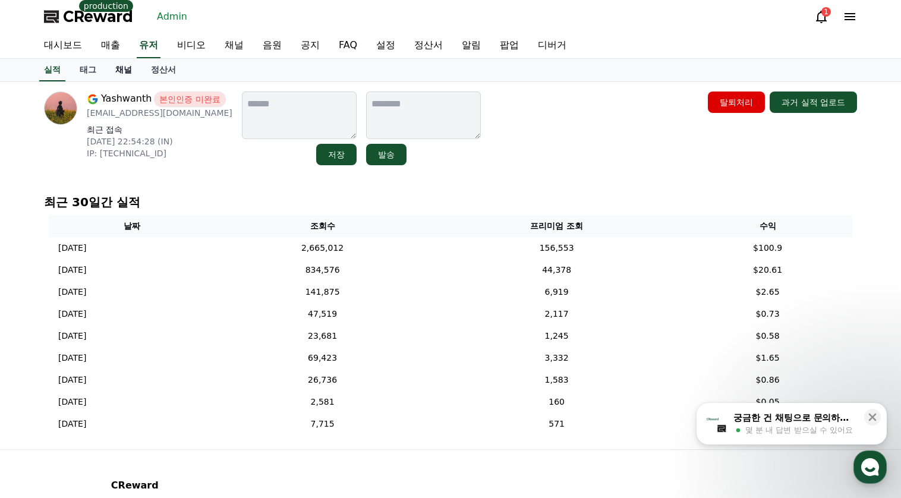
click at [123, 73] on link "채널" at bounding box center [124, 70] width 36 height 23
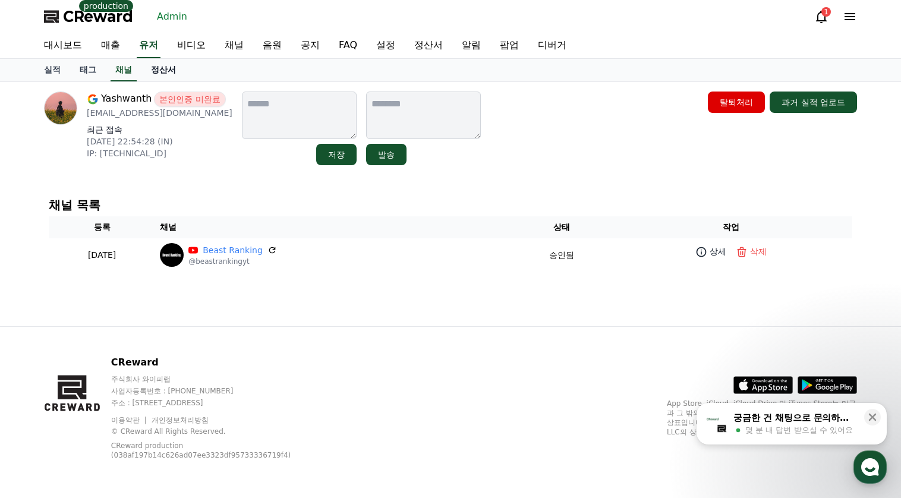
click at [167, 71] on link "정산서" at bounding box center [163, 70] width 44 height 23
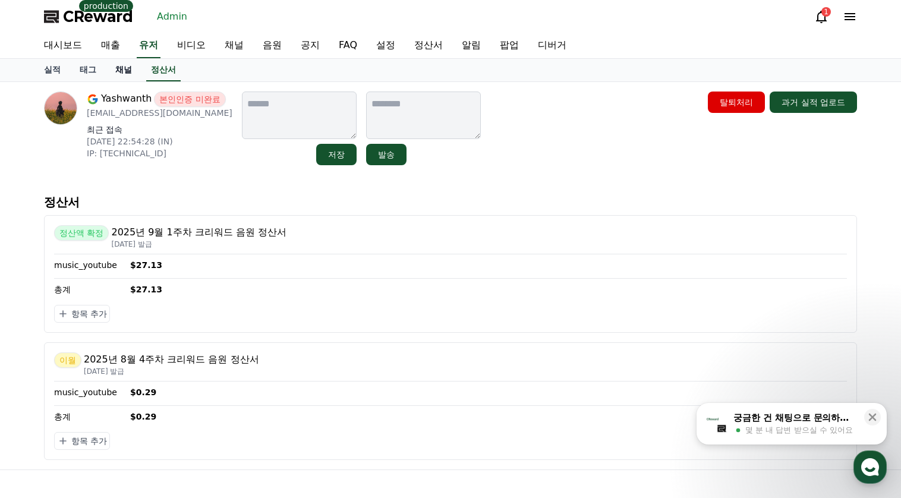
click at [125, 70] on link "채널" at bounding box center [124, 70] width 36 height 23
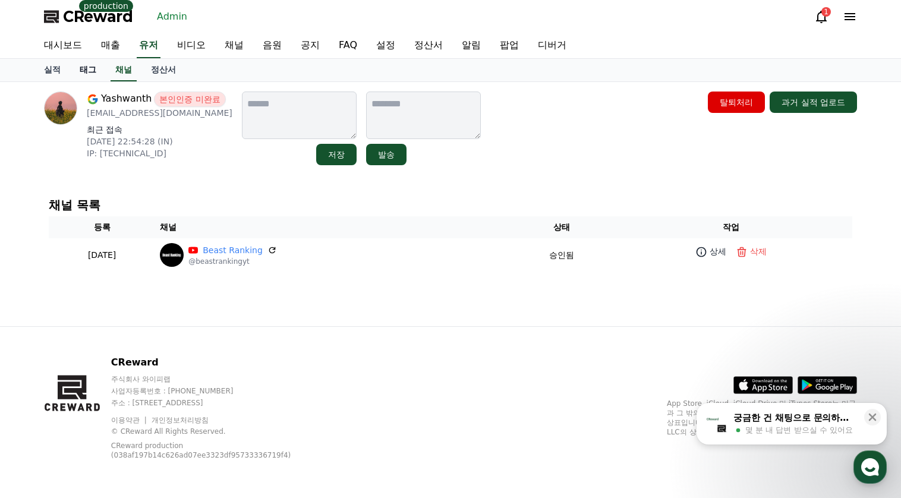
click at [83, 75] on link "태그" at bounding box center [88, 70] width 36 height 23
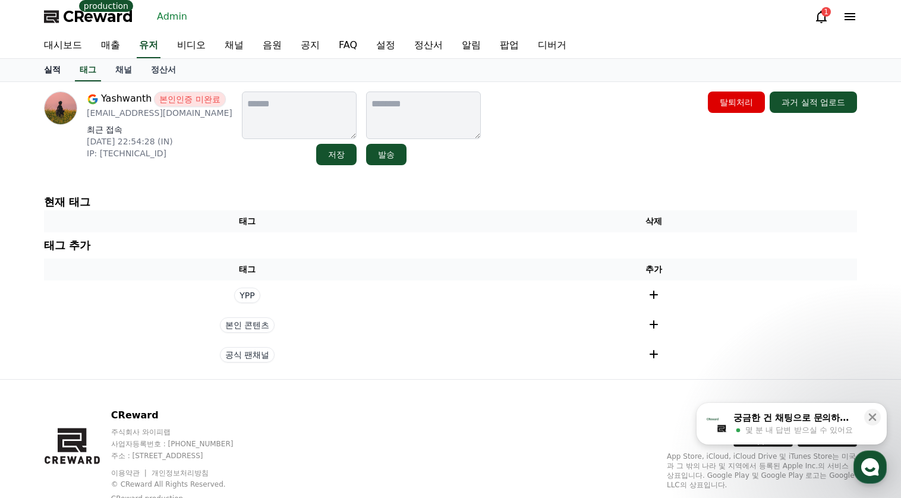
click at [56, 74] on link "실적" at bounding box center [52, 70] width 36 height 23
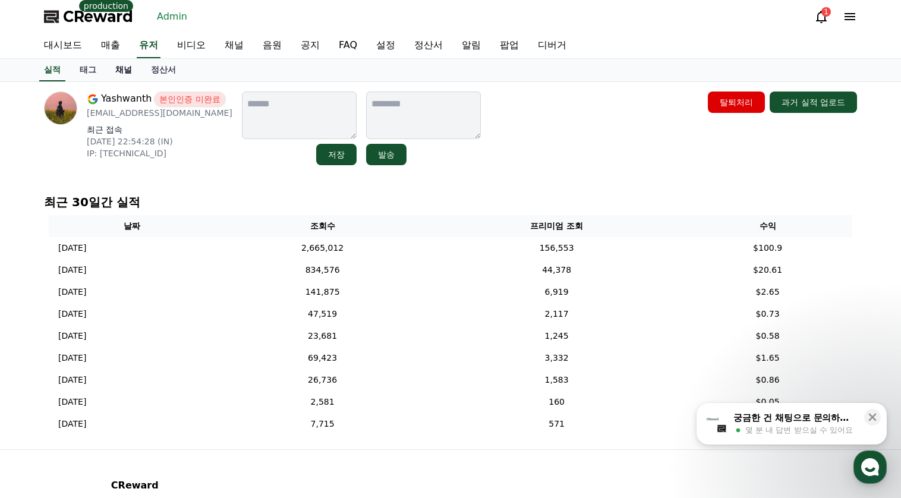
click at [125, 71] on link "채널" at bounding box center [124, 70] width 36 height 23
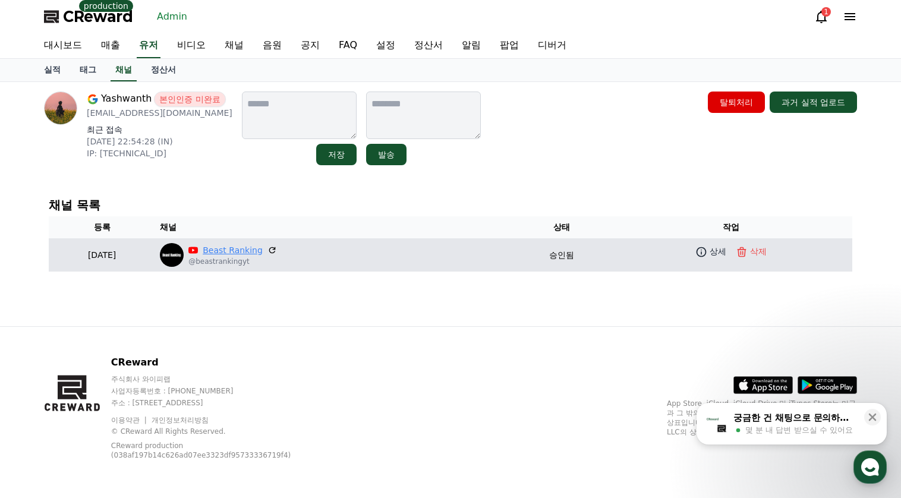
click at [260, 249] on link "Beast Ranking" at bounding box center [233, 250] width 60 height 12
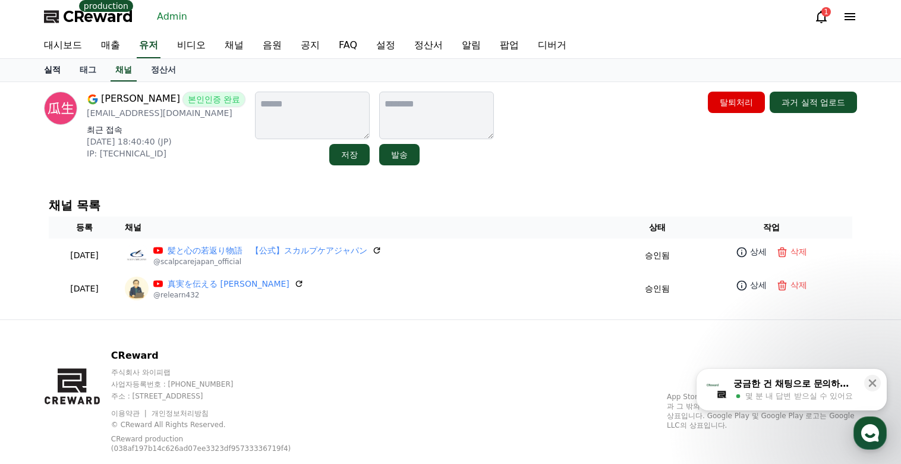
click at [51, 70] on link "실적" at bounding box center [52, 70] width 36 height 23
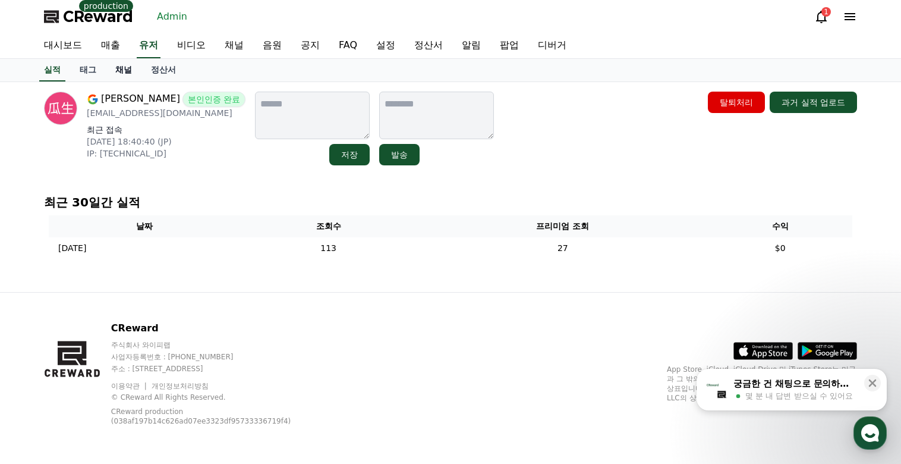
click at [137, 69] on link "채널" at bounding box center [124, 70] width 36 height 23
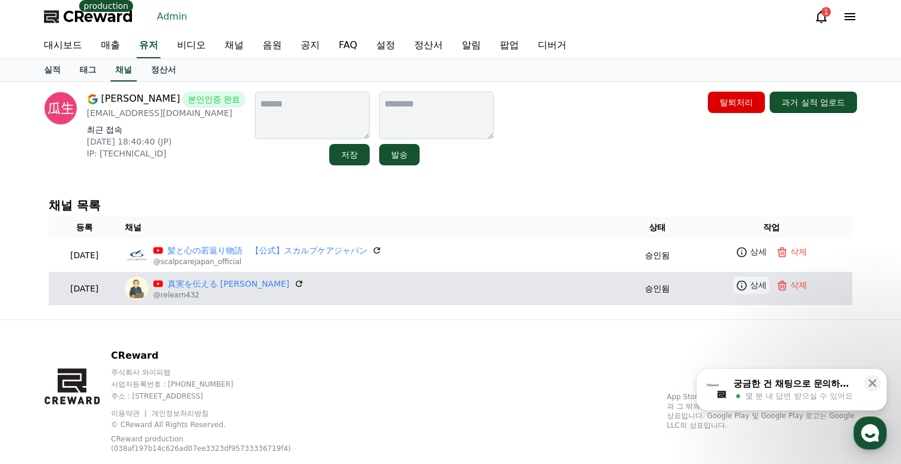
click at [738, 281] on icon at bounding box center [742, 285] width 12 height 12
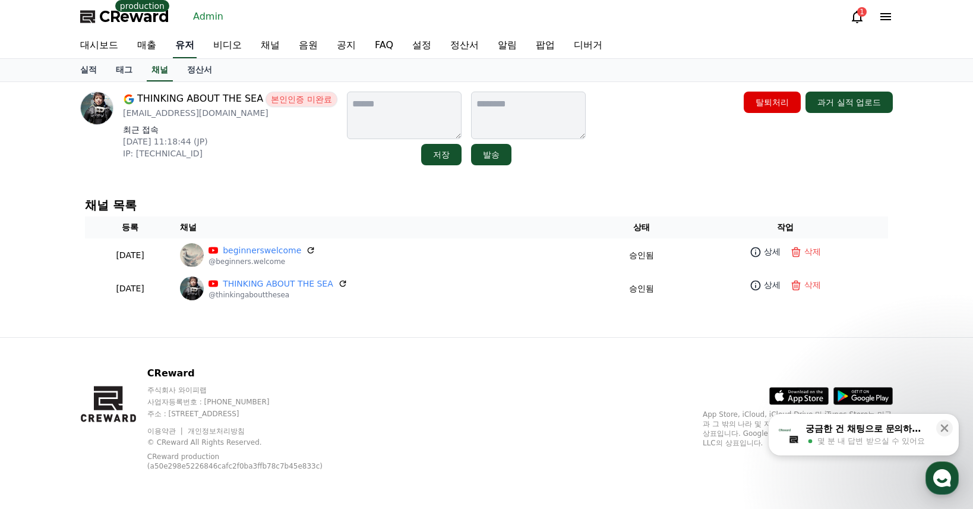
click at [184, 45] on link "유저" at bounding box center [185, 45] width 24 height 25
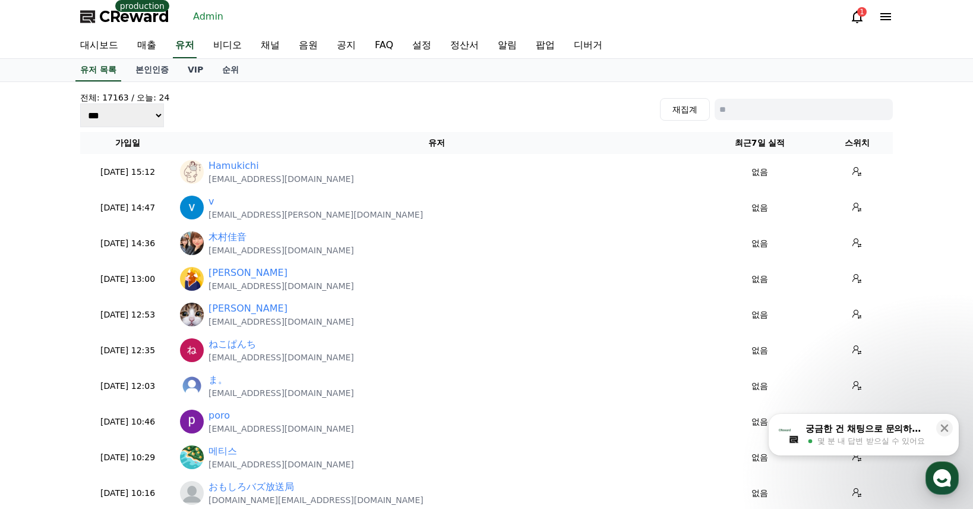
click at [732, 99] on input at bounding box center [804, 109] width 178 height 21
paste input "**********"
type input "**********"
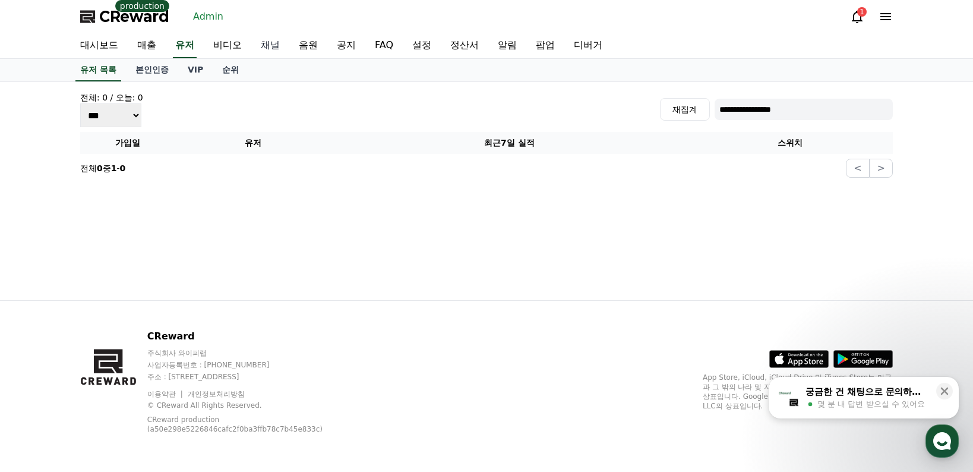
click at [258, 44] on link "채널" at bounding box center [270, 45] width 38 height 25
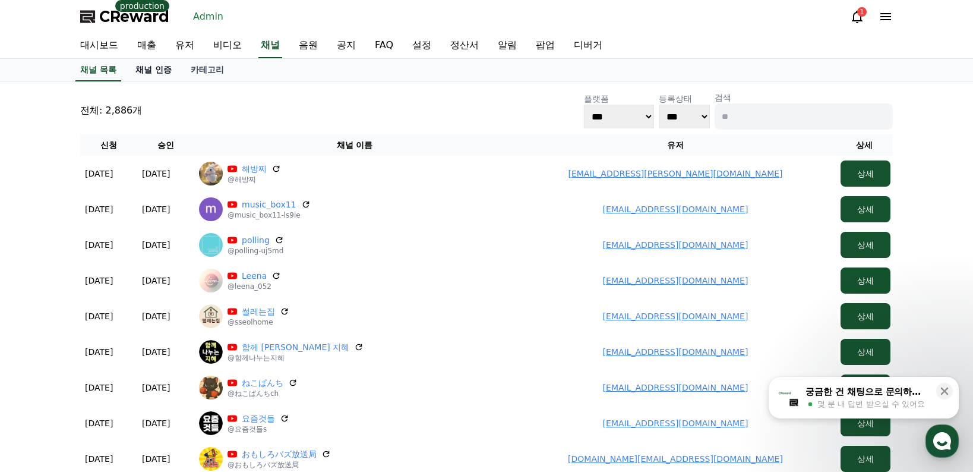
click at [160, 72] on link "채널 인증" at bounding box center [153, 70] width 55 height 23
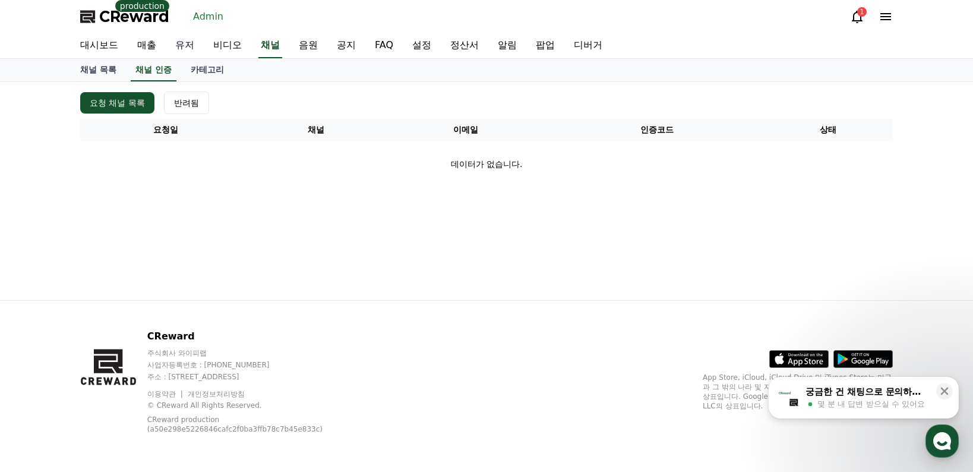
click at [187, 43] on link "유저" at bounding box center [185, 45] width 38 height 25
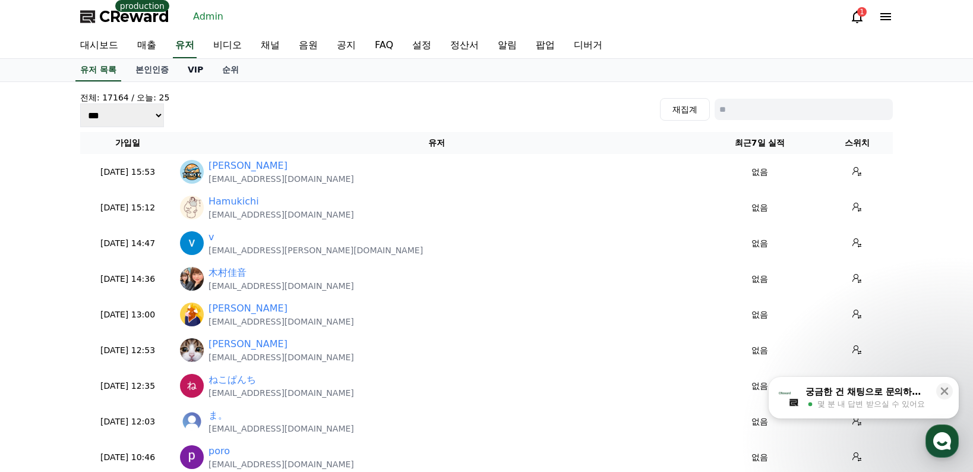
click at [194, 74] on link "VIP" at bounding box center [195, 70] width 34 height 23
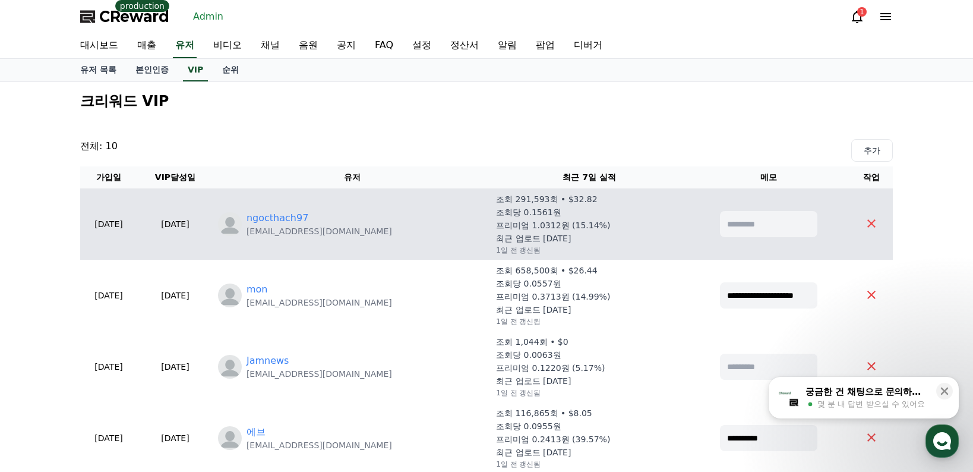
click at [299, 226] on p "Alexnam123997@gmail.com" at bounding box center [320, 231] width 146 height 12
click at [299, 222] on link "ngocthach97" at bounding box center [278, 218] width 62 height 14
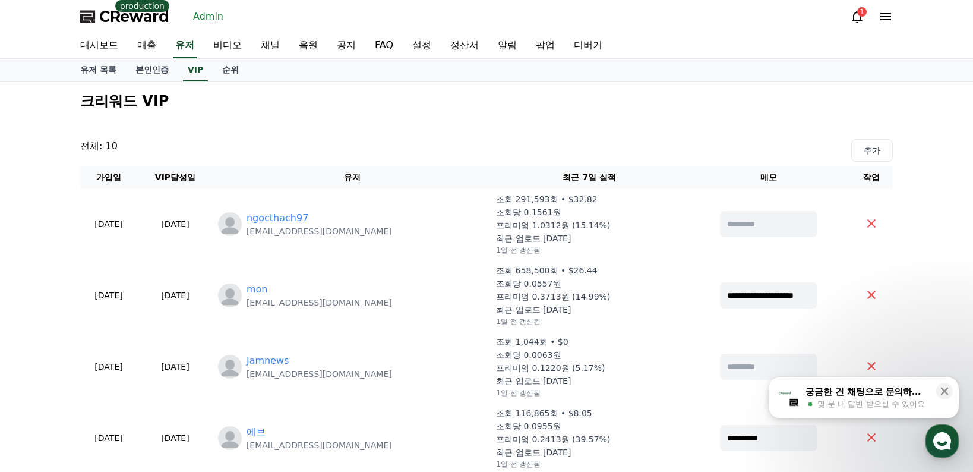
click at [202, 42] on div "대시보드 매출 유저 비디오 채널 음원 공지 FAQ 설정 정산서 알림 팝업 디버거" at bounding box center [487, 45] width 832 height 25
click at [191, 43] on link "유저" at bounding box center [185, 45] width 24 height 25
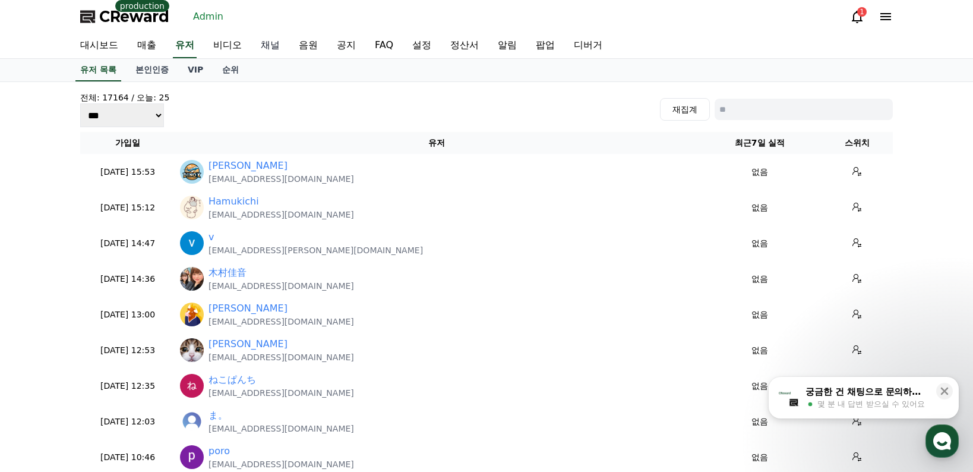
click at [275, 43] on link "채널" at bounding box center [270, 45] width 38 height 25
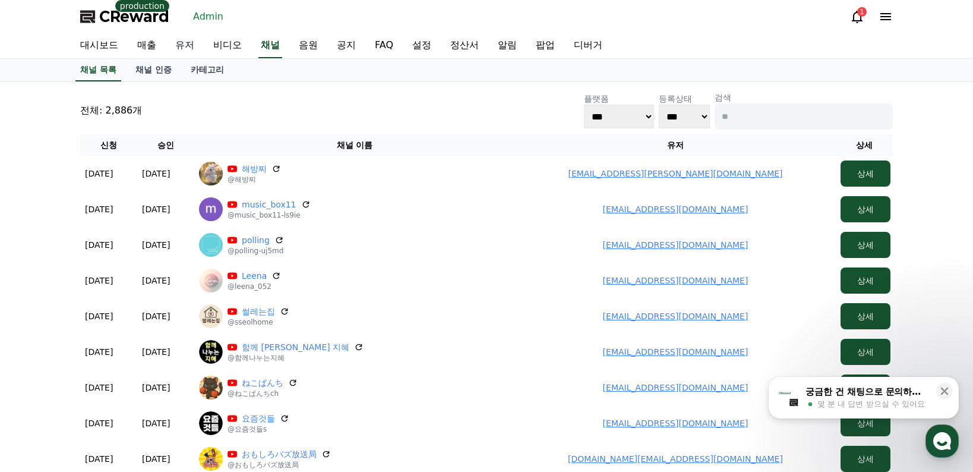
click at [181, 45] on link "유저" at bounding box center [185, 45] width 38 height 25
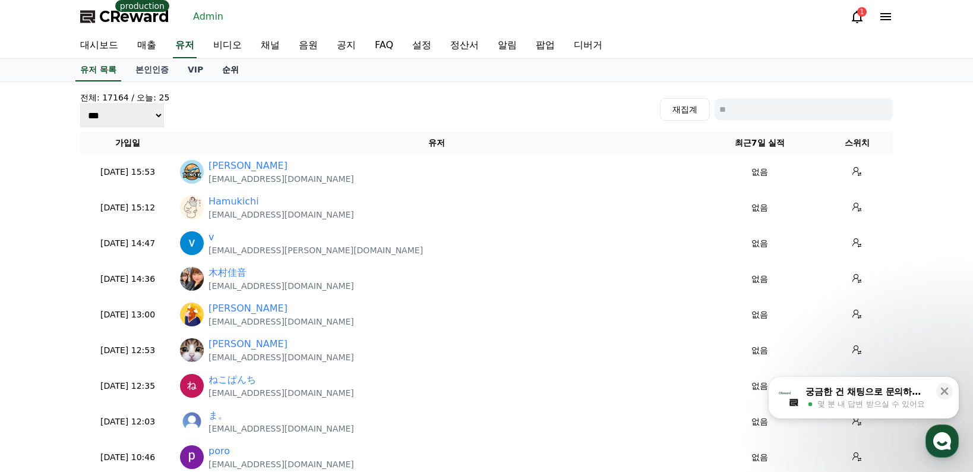
click at [224, 68] on link "순위" at bounding box center [231, 70] width 36 height 23
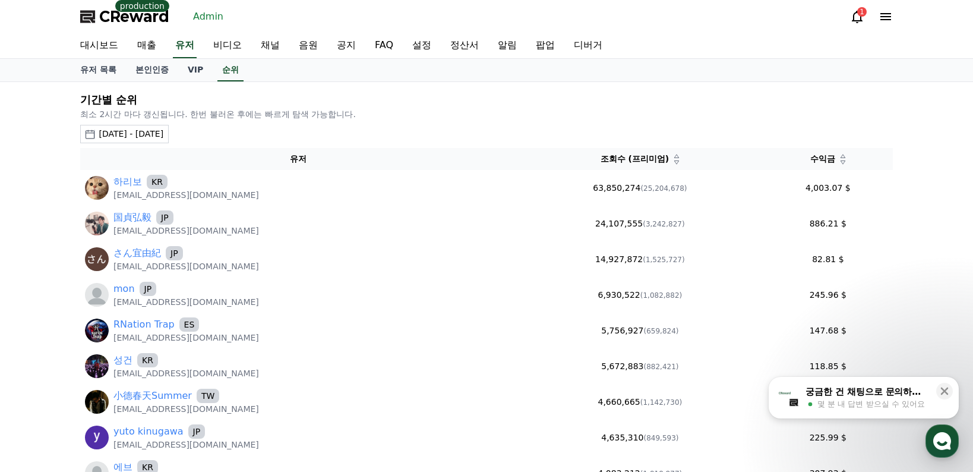
click at [163, 137] on div "2025-08-10 - 2025-09-10" at bounding box center [131, 134] width 65 height 12
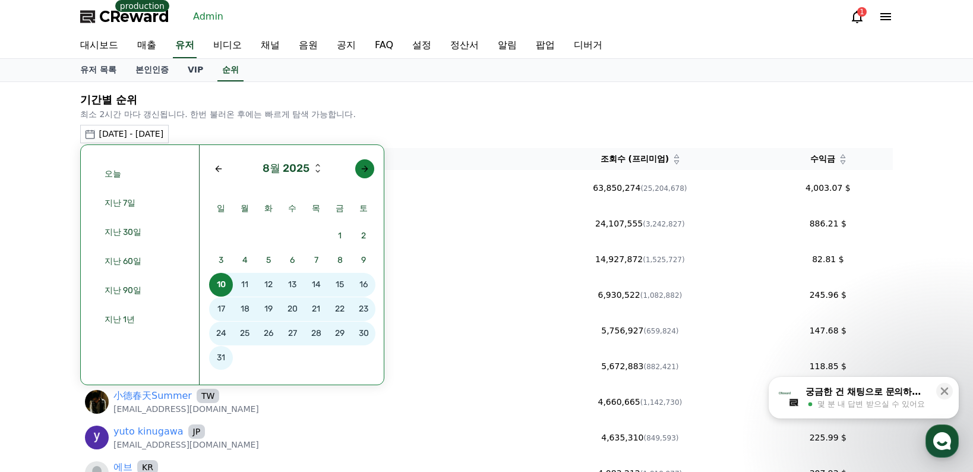
click at [363, 172] on div "Next month" at bounding box center [365, 169] width 10 height 10
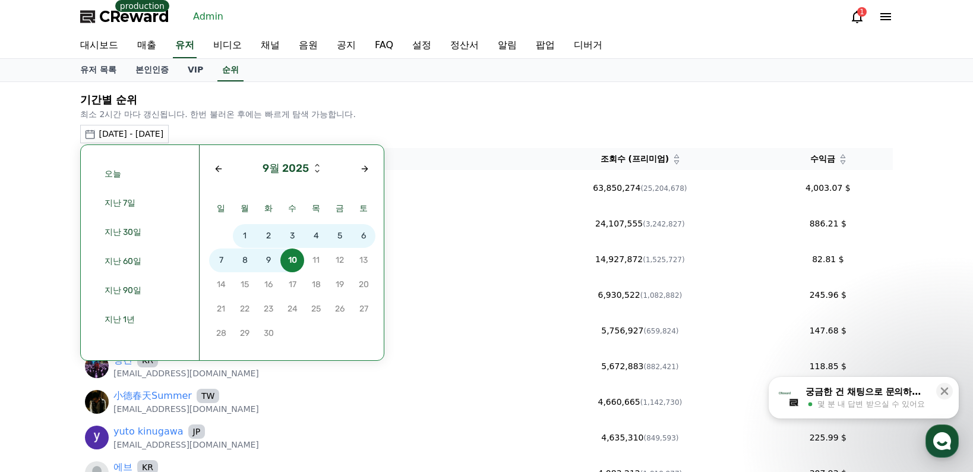
click at [225, 263] on span "7" at bounding box center [221, 260] width 24 height 24
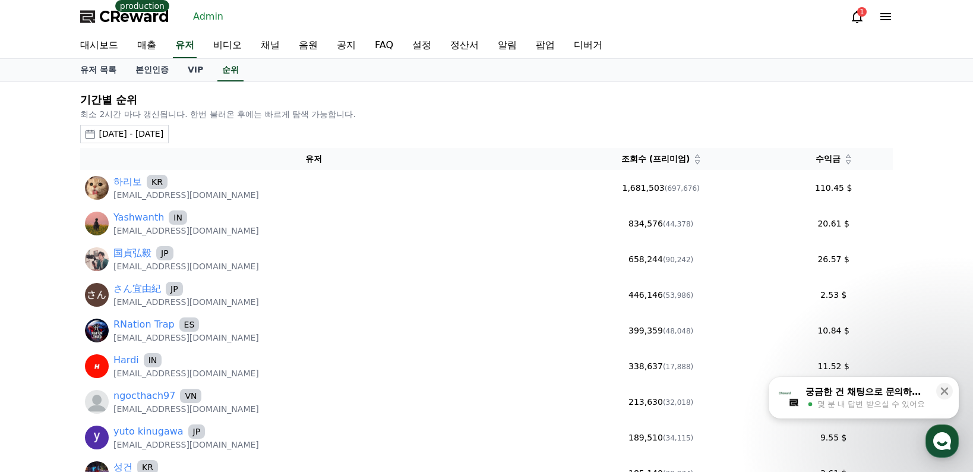
click at [163, 131] on div "2025-09-07 - 2025-09-07" at bounding box center [131, 134] width 65 height 12
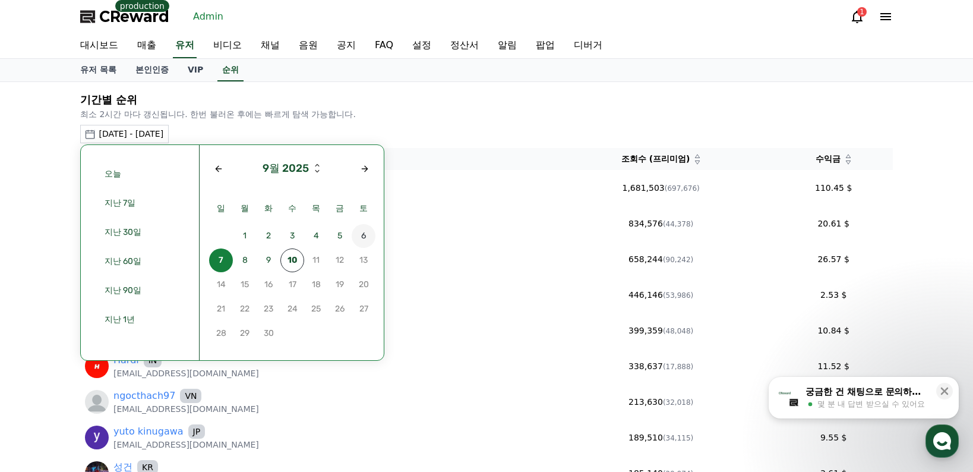
click at [364, 236] on span "6" at bounding box center [364, 236] width 24 height 24
click at [363, 236] on span "6" at bounding box center [364, 236] width 24 height 24
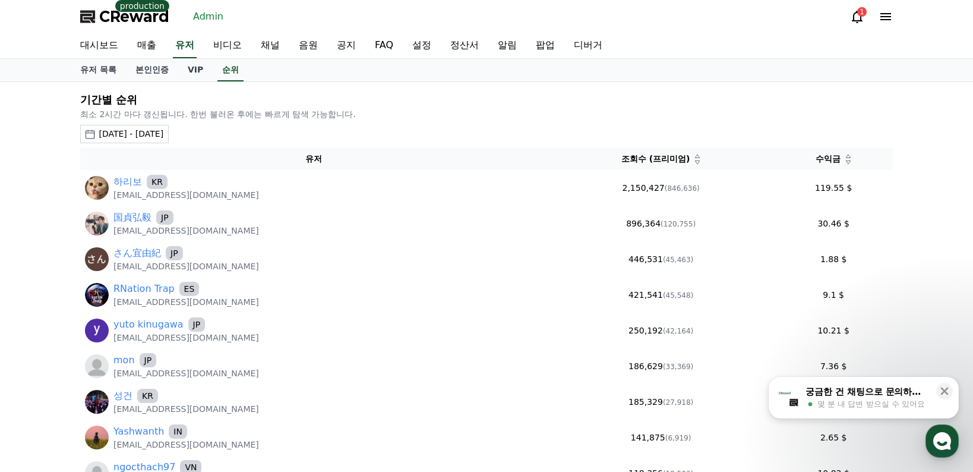
click at [142, 131] on div "2025-09-06 - 2025-09-06" at bounding box center [131, 134] width 65 height 12
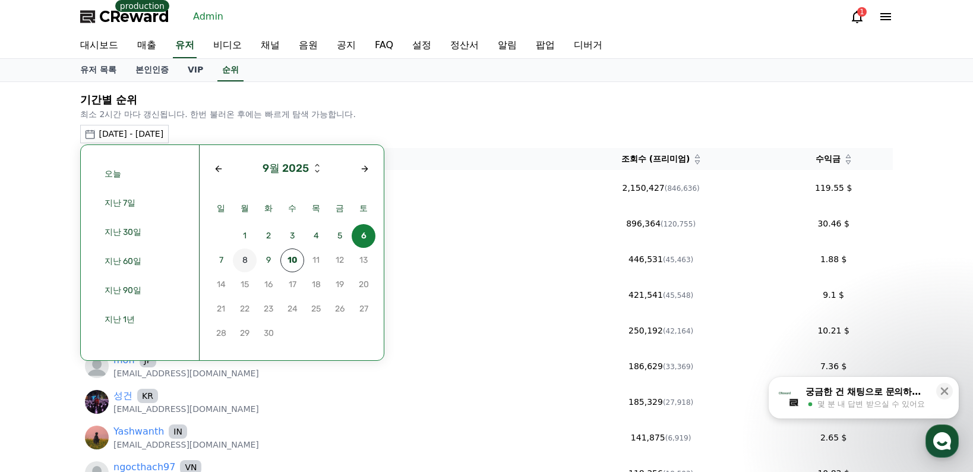
click at [242, 261] on span "8" at bounding box center [245, 260] width 24 height 24
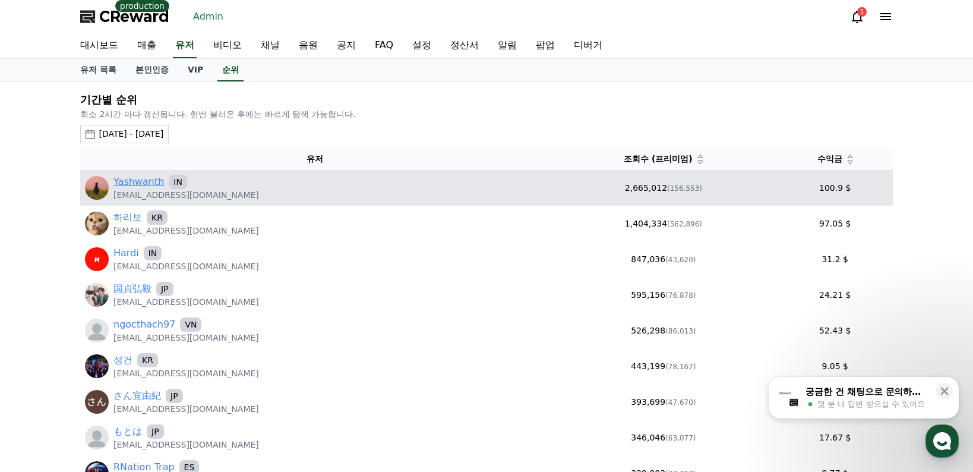
click at [140, 182] on link "Yashwanth" at bounding box center [139, 182] width 51 height 14
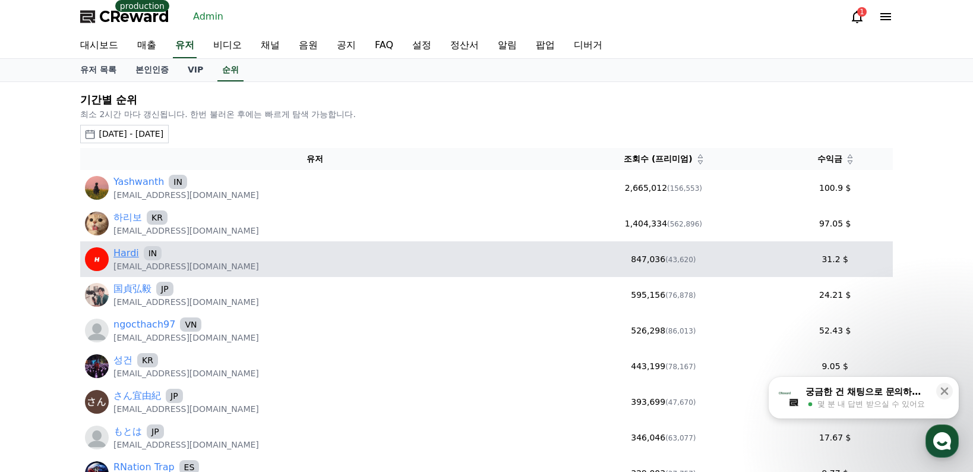
click at [125, 256] on link "Hardi" at bounding box center [127, 253] width 26 height 14
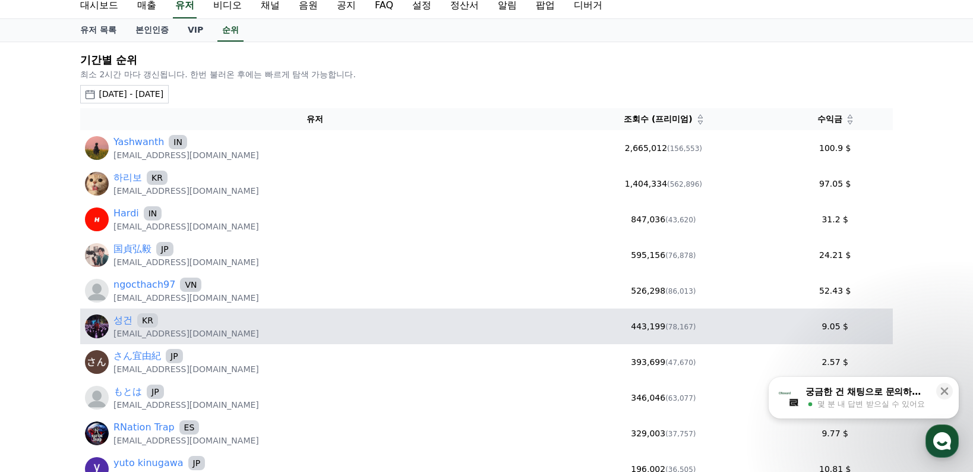
scroll to position [59, 0]
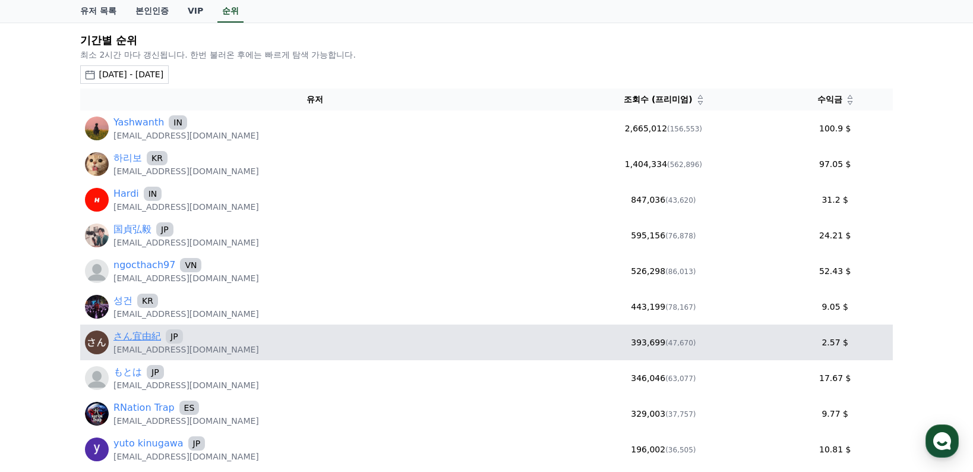
click at [136, 335] on link "さん宜由紀" at bounding box center [138, 336] width 48 height 14
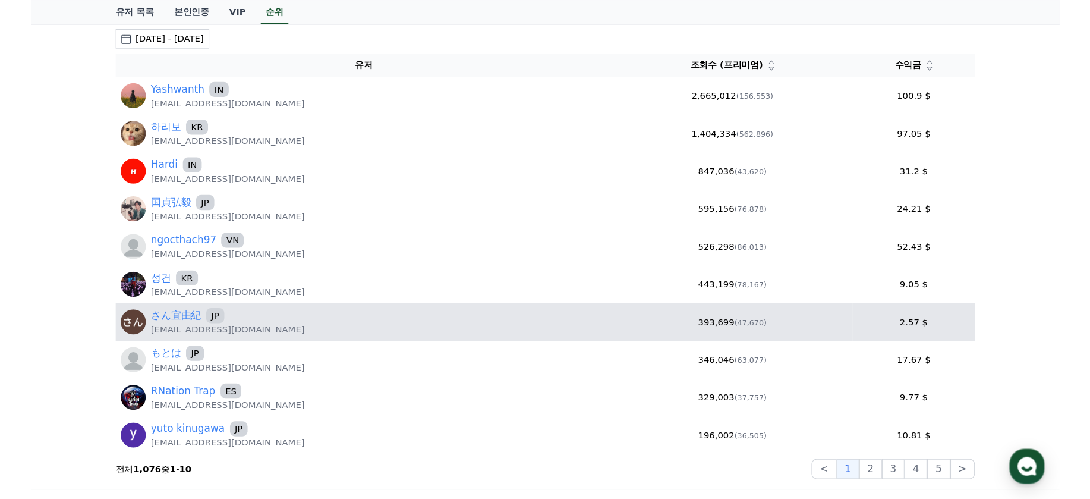
scroll to position [119, 0]
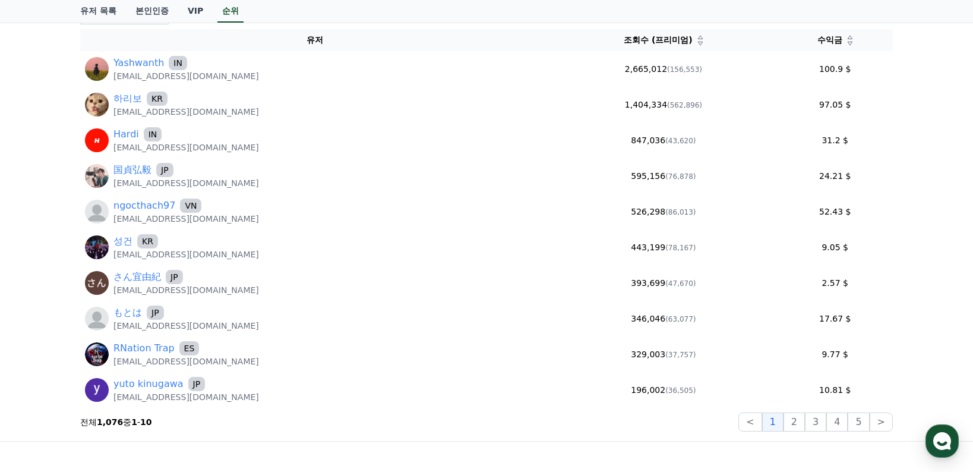
click at [847, 44] on icon at bounding box center [850, 43] width 6 height 6
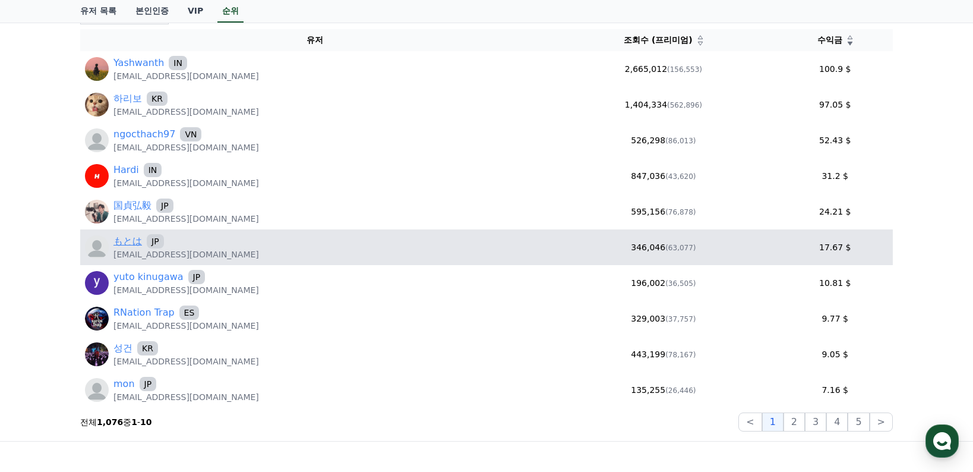
click at [133, 244] on link "もとは" at bounding box center [128, 241] width 29 height 14
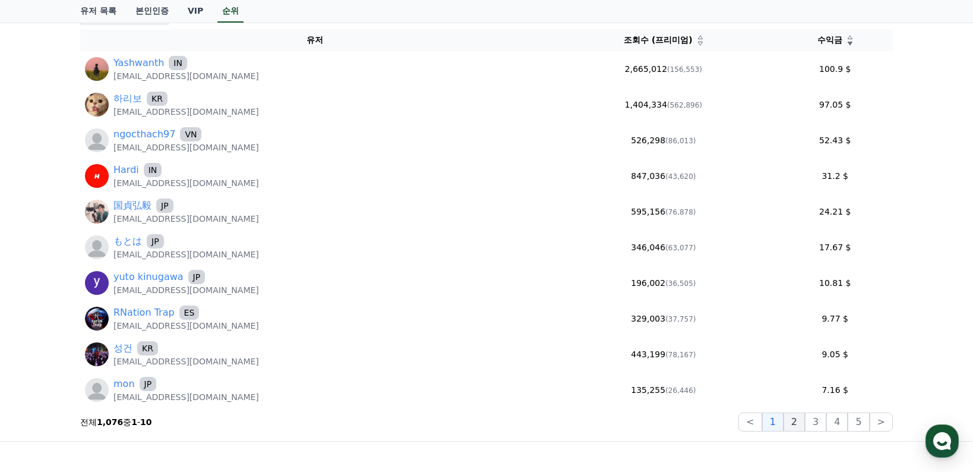
click at [804, 422] on button "2" at bounding box center [794, 421] width 21 height 19
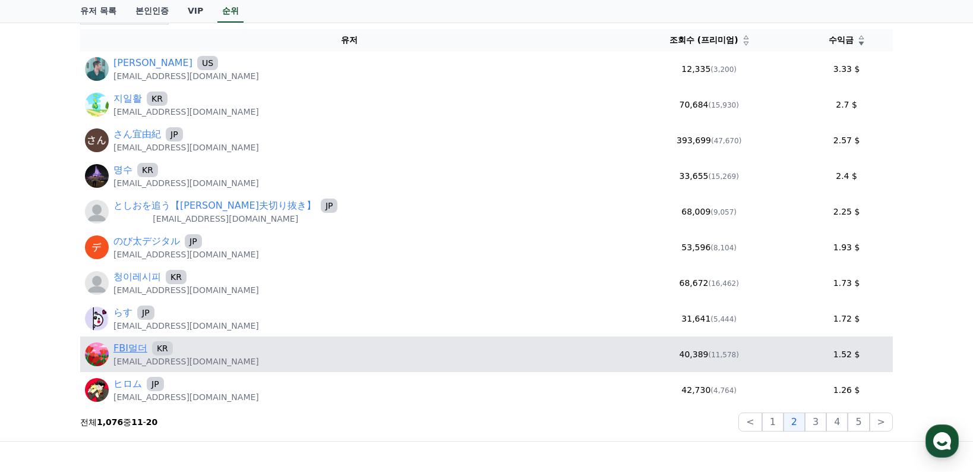
click at [130, 344] on td "FBI멀더 KR izzz3030@gmail.com" at bounding box center [349, 354] width 538 height 36
click at [130, 345] on link "FBI멀더" at bounding box center [131, 348] width 34 height 14
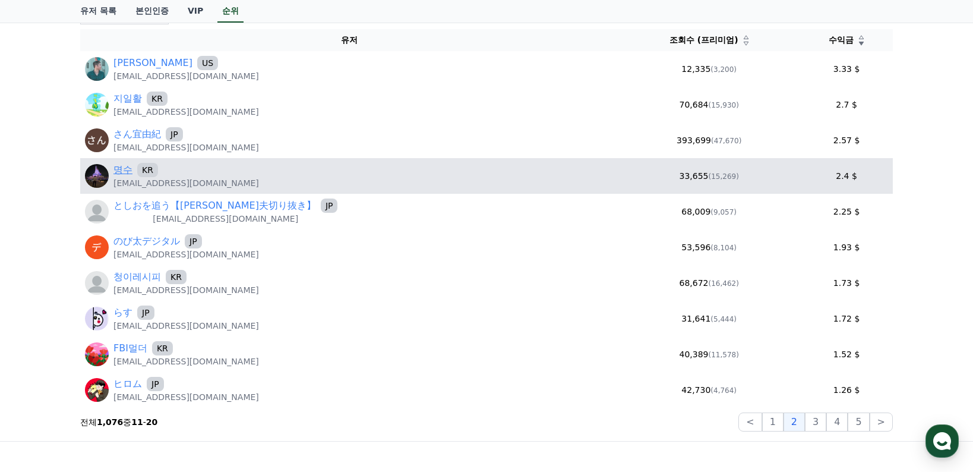
click at [126, 168] on link "명수" at bounding box center [123, 170] width 19 height 14
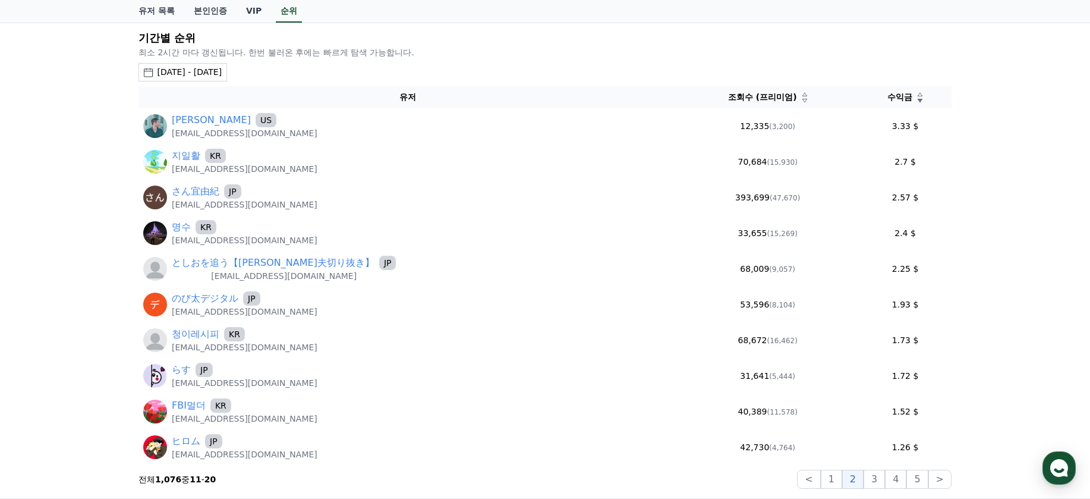
scroll to position [0, 0]
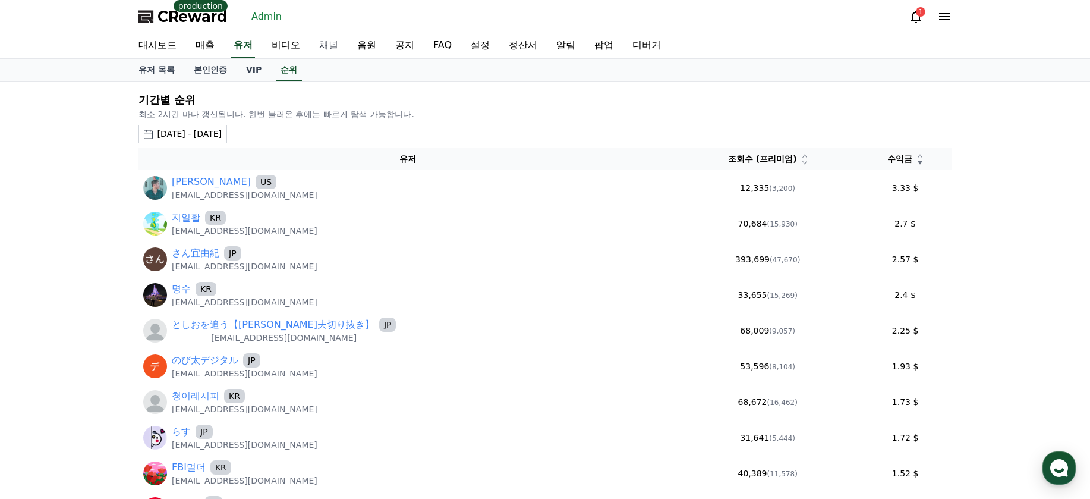
click at [317, 53] on link "채널" at bounding box center [329, 45] width 38 height 25
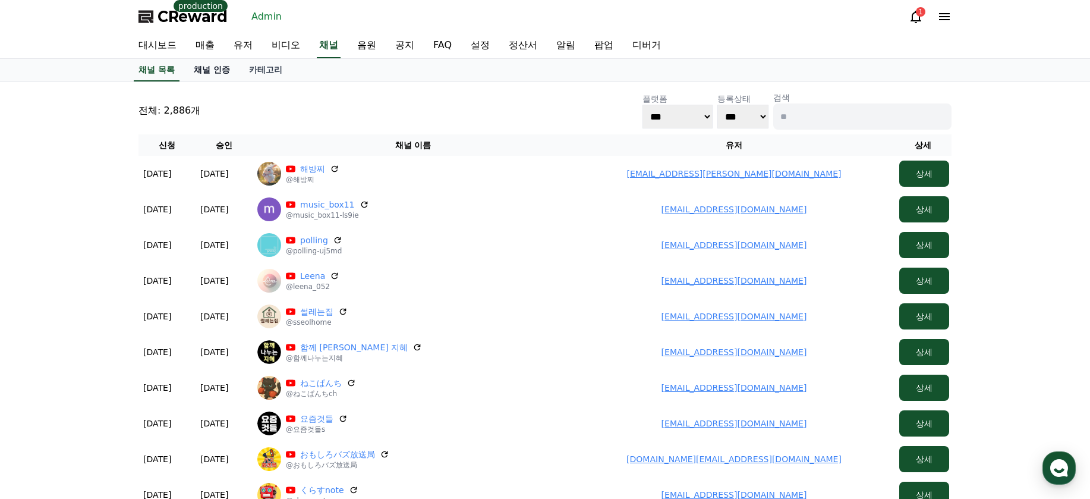
click at [215, 67] on link "채널 인증" at bounding box center [211, 70] width 55 height 23
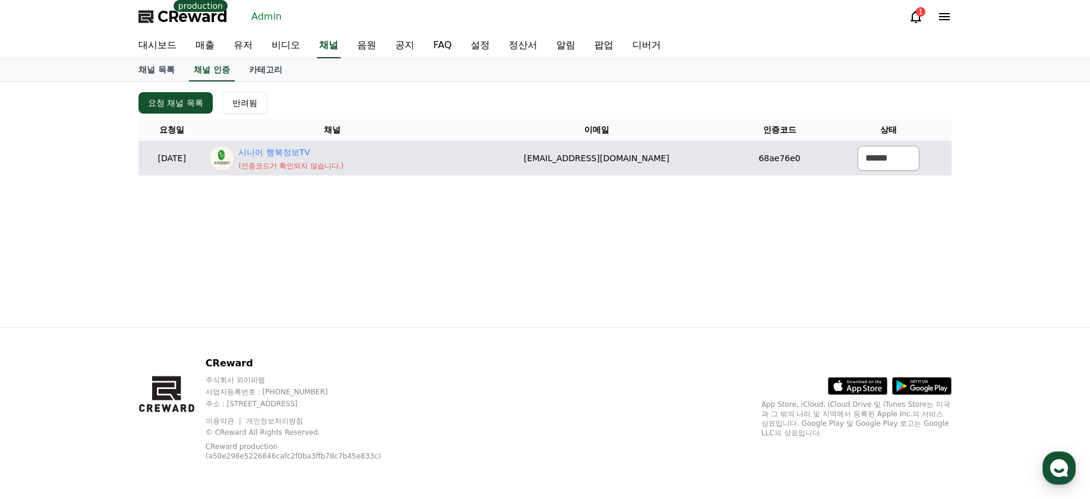
click at [318, 144] on td "시니어 행복정보TV ( 인증코드가 확인되지 않습니다. )" at bounding box center [332, 158] width 254 height 34
click at [322, 149] on link "시니어 행복정보TV" at bounding box center [290, 152] width 105 height 12
drag, startPoint x: 565, startPoint y: 163, endPoint x: 743, endPoint y: 161, distance: 178.3
click at [708, 162] on td "aksqhrdl2016@gmail.com" at bounding box center [596, 158] width 275 height 34
click at [764, 159] on td "68ae76e0" at bounding box center [779, 158] width 91 height 34
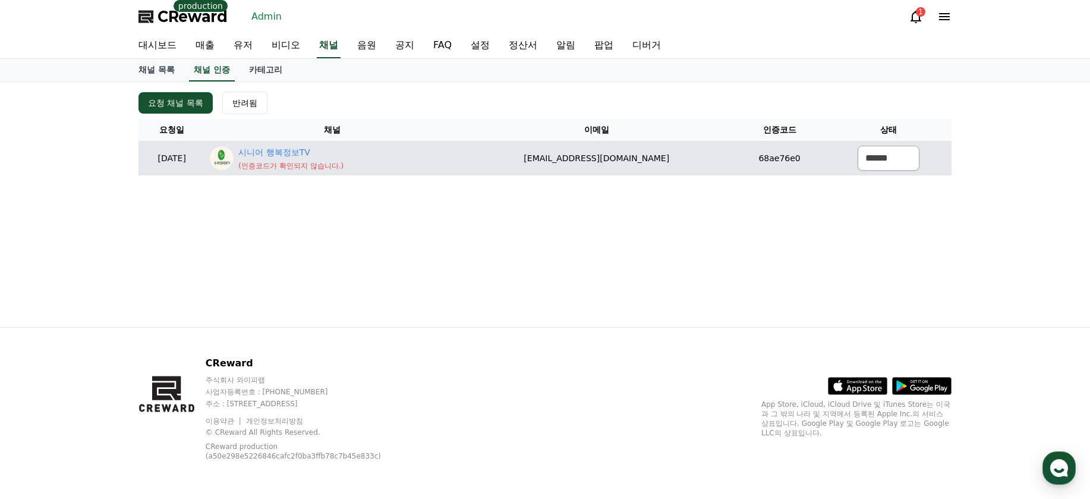
click at [282, 165] on p "( 인증코드가 확인되지 않습니다. )" at bounding box center [290, 166] width 105 height 10
drag, startPoint x: 281, startPoint y: 165, endPoint x: 377, endPoint y: 165, distance: 96.9
click at [344, 165] on p "( 인증코드가 확인되지 않습니다. )" at bounding box center [290, 166] width 105 height 10
copy p "인증코드가 확인되지 않습니다."
click at [864, 161] on select "****** *** ***" at bounding box center [889, 158] width 62 height 25
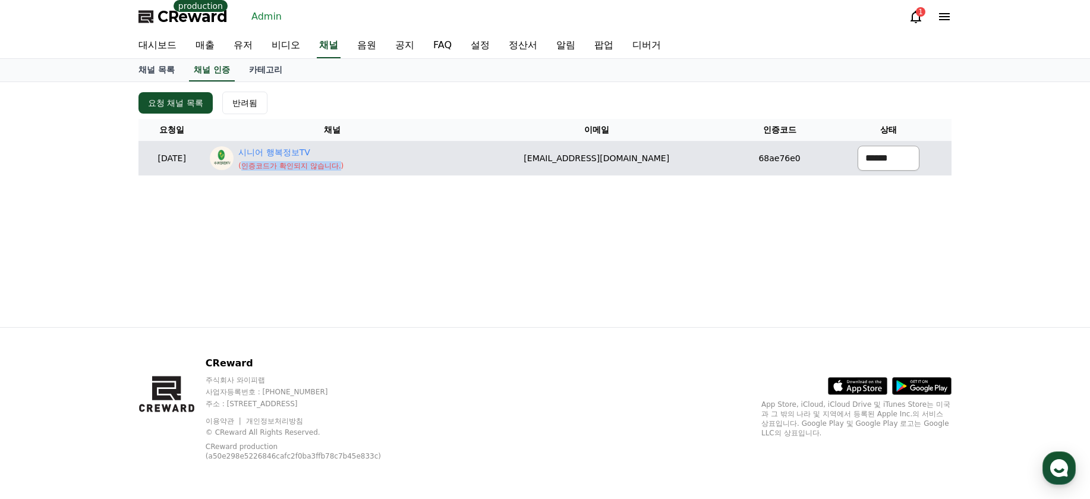
select select "********"
click at [858, 146] on select "****** *** ***" at bounding box center [889, 158] width 62 height 25
select select "modal"
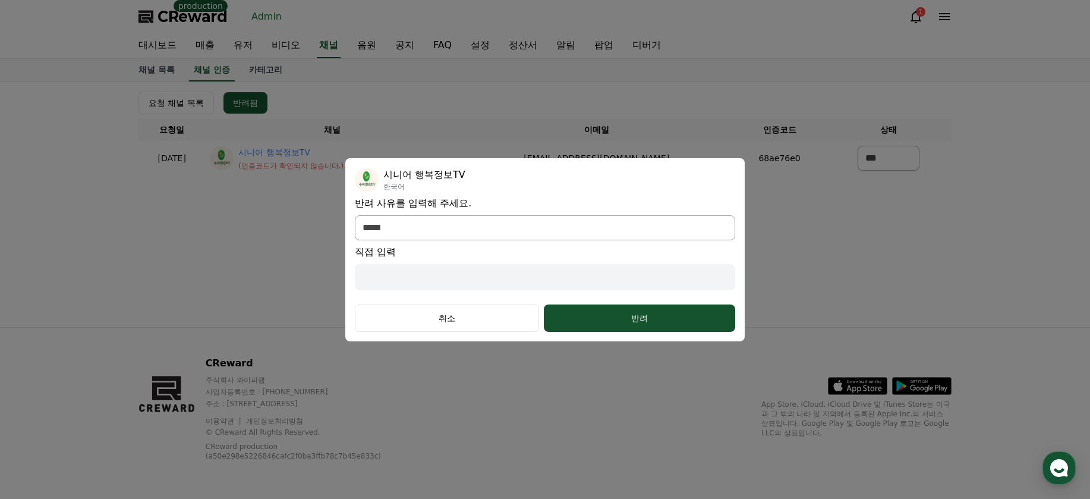
click at [588, 270] on input "modal" at bounding box center [545, 277] width 380 height 26
paste input "**********"
type input "**********"
click at [619, 314] on div "반려" at bounding box center [640, 318] width 144 height 12
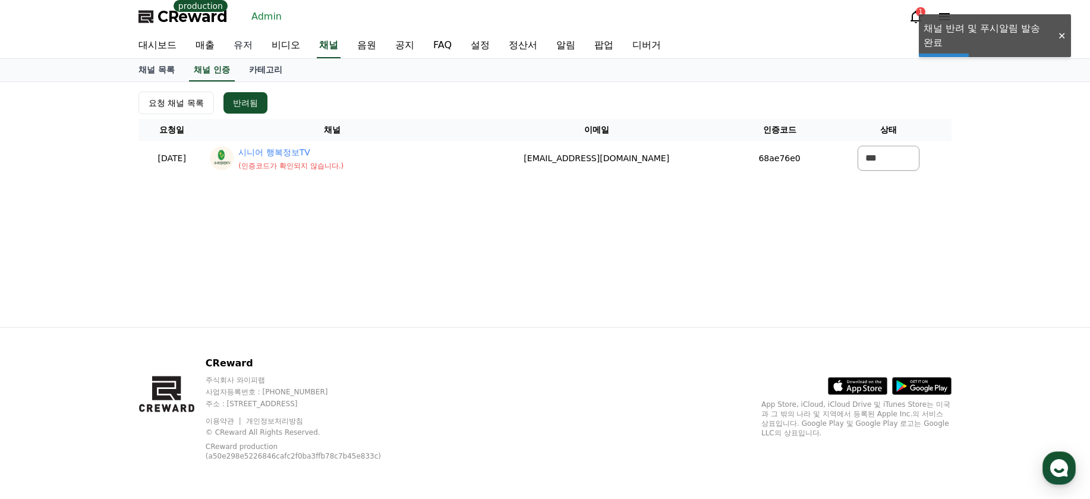
click at [249, 40] on link "유저" at bounding box center [243, 45] width 38 height 25
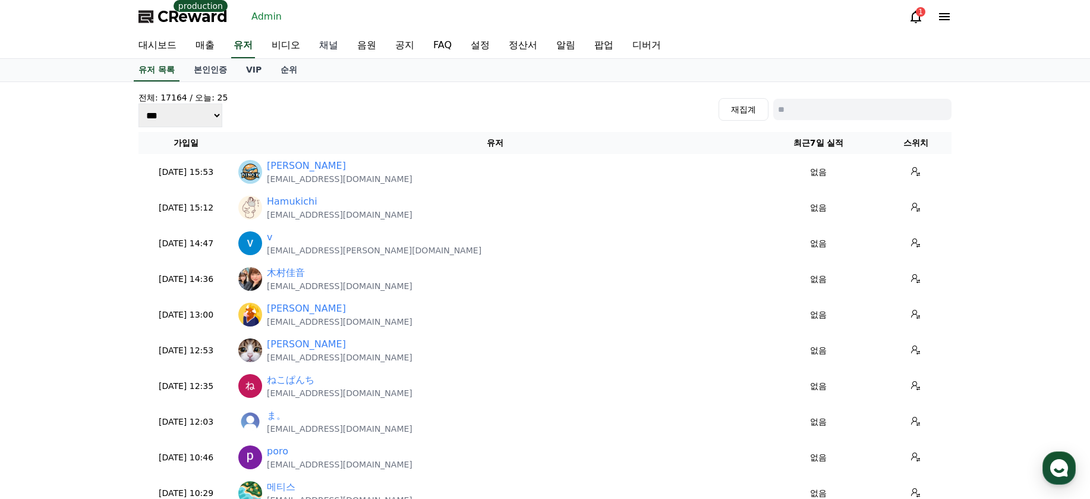
click at [332, 48] on link "채널" at bounding box center [329, 45] width 38 height 25
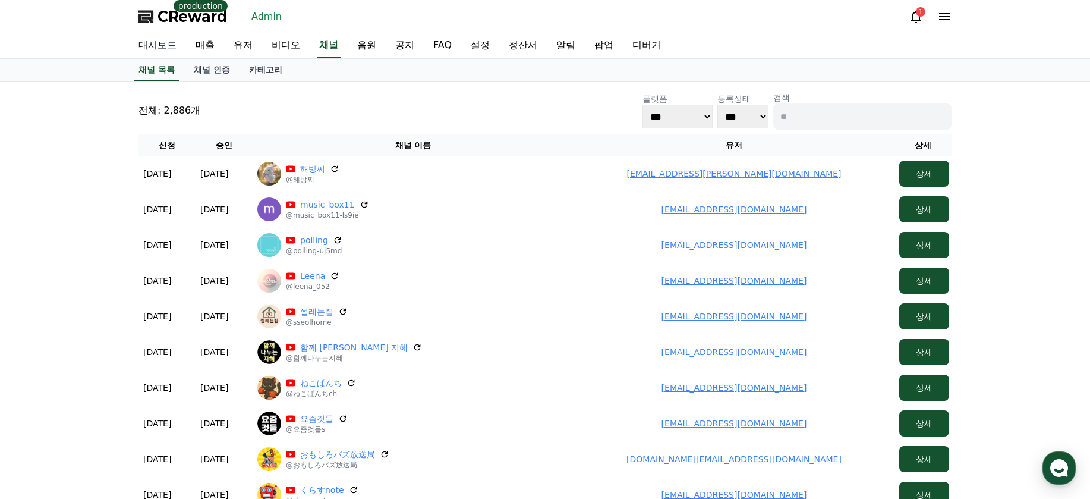
click at [157, 43] on link "대시보드" at bounding box center [157, 45] width 57 height 25
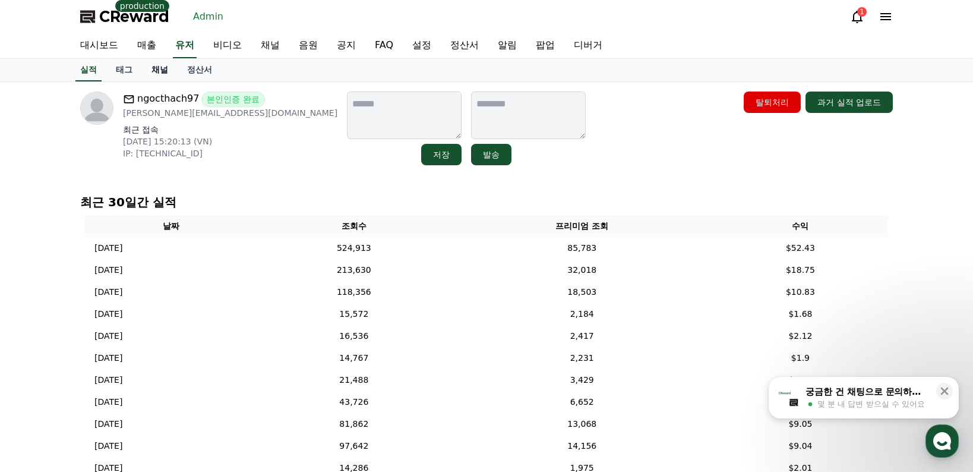
click at [151, 78] on link "채널" at bounding box center [160, 70] width 36 height 23
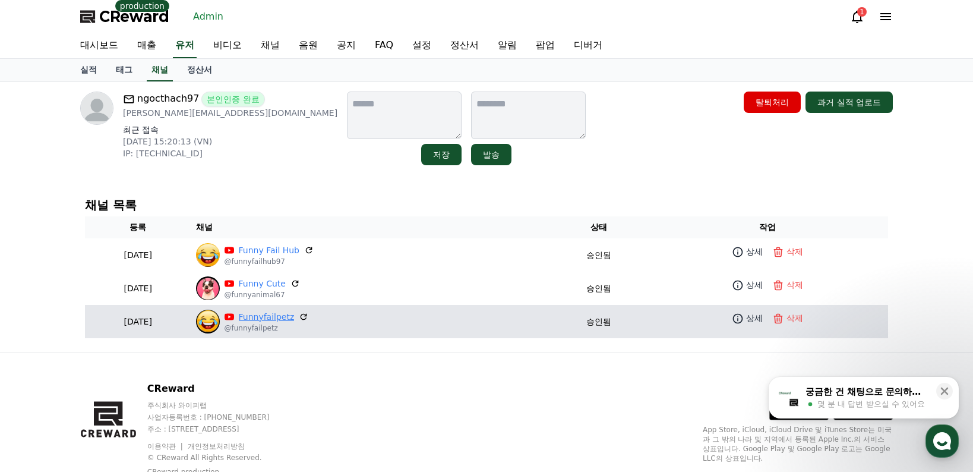
click at [295, 314] on link "Funnyfailpetz" at bounding box center [267, 317] width 56 height 12
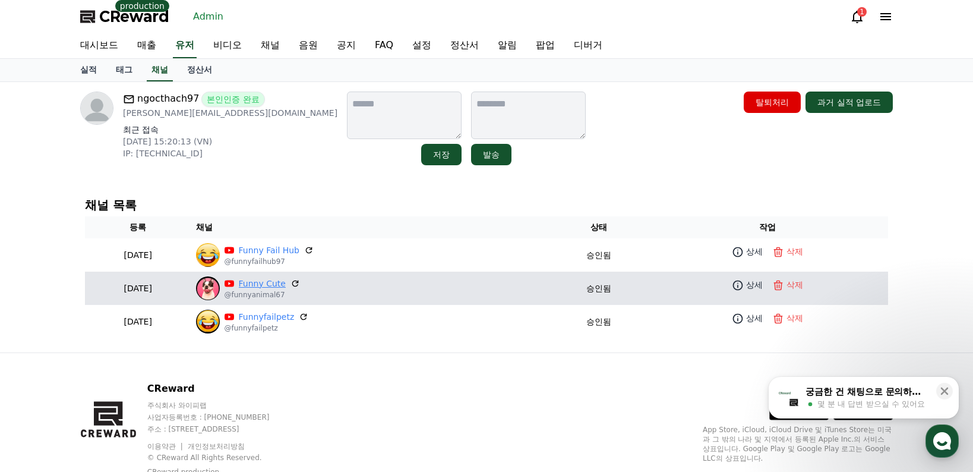
click at [286, 283] on link "Funny Cute" at bounding box center [262, 284] width 47 height 12
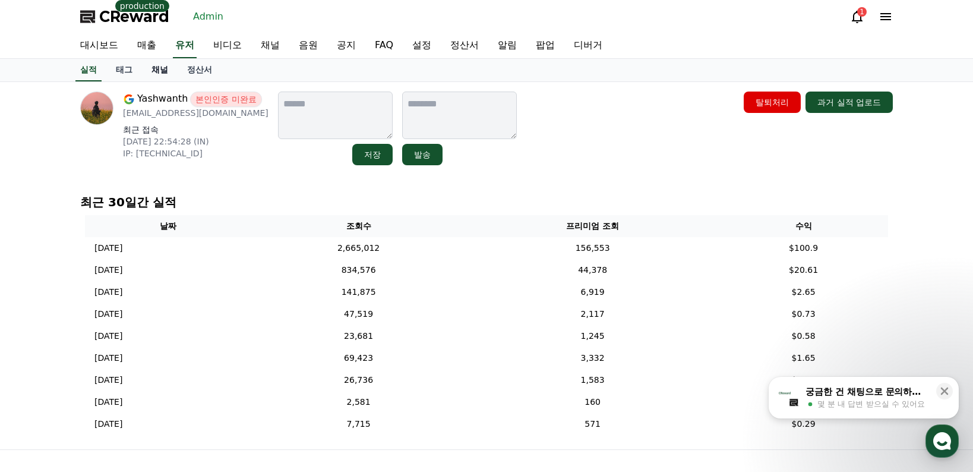
click at [163, 71] on link "채널" at bounding box center [160, 70] width 36 height 23
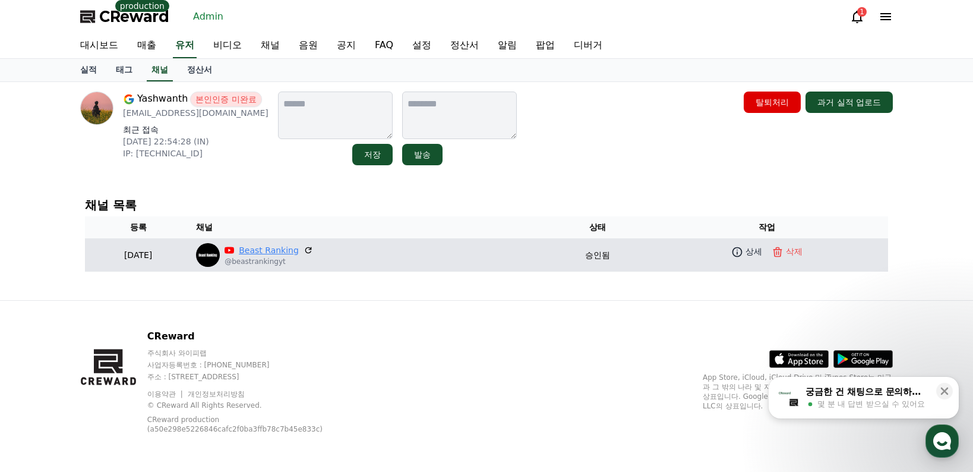
click at [298, 256] on link "Beast Ranking" at bounding box center [269, 250] width 60 height 12
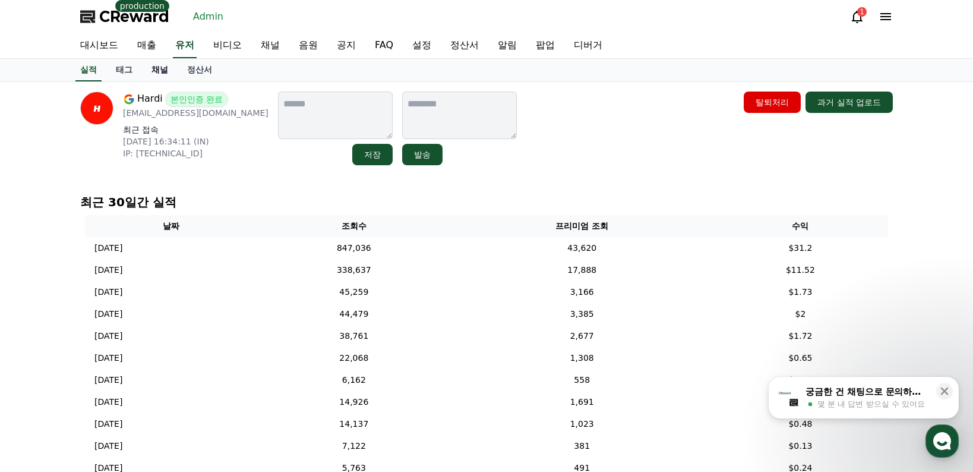
click at [163, 70] on link "채널" at bounding box center [160, 70] width 36 height 23
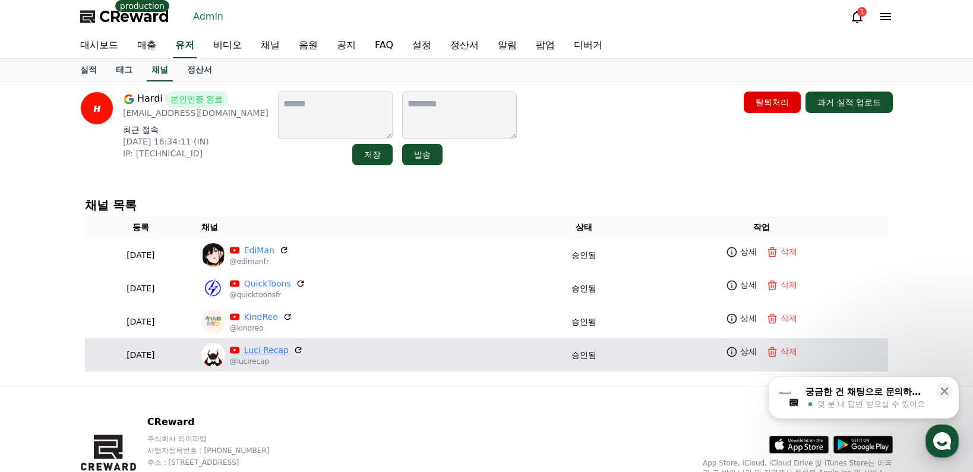
click at [289, 354] on link "Luci Recap" at bounding box center [266, 350] width 45 height 12
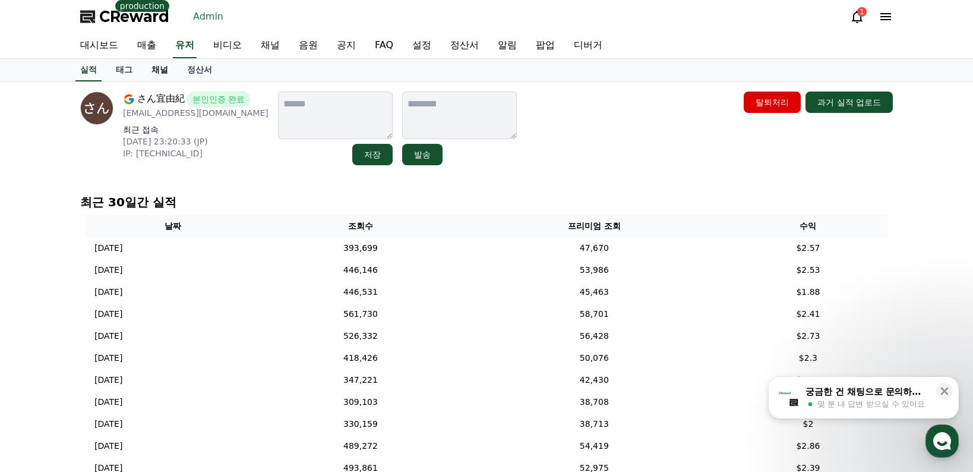
click at [153, 62] on link "채널" at bounding box center [160, 70] width 36 height 23
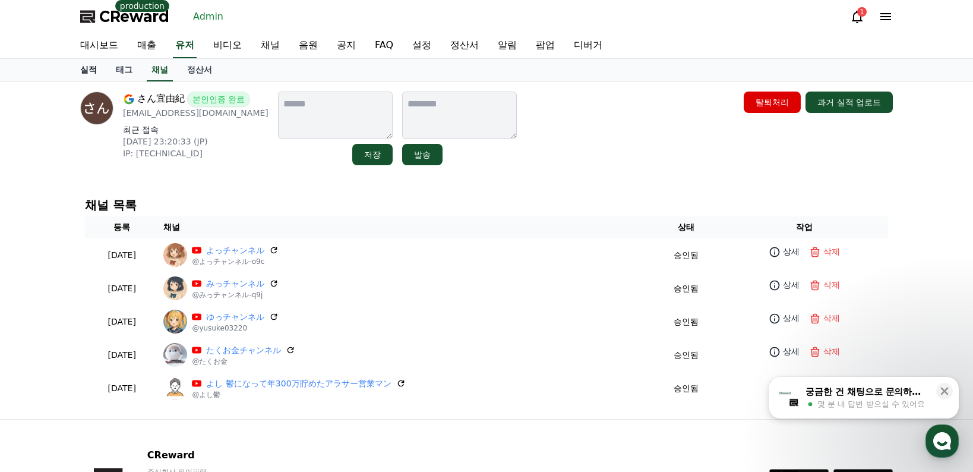
click at [96, 71] on link "실적" at bounding box center [89, 70] width 36 height 23
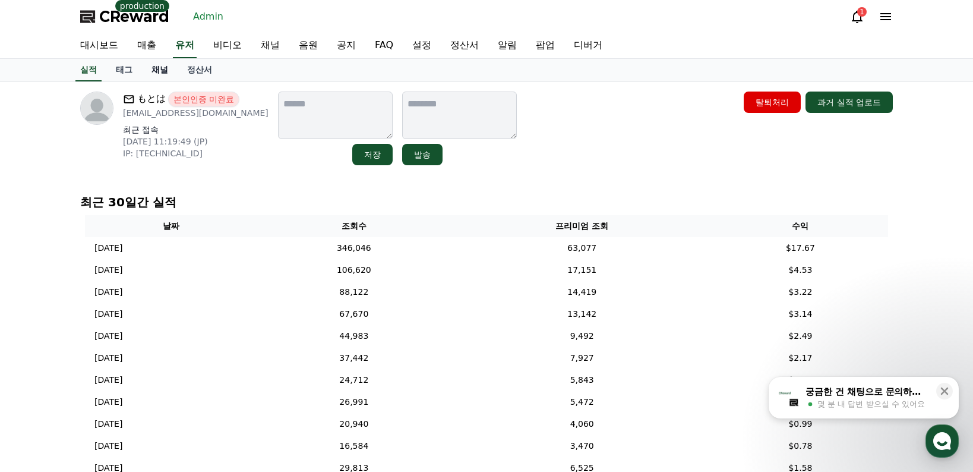
click at [153, 67] on link "채널" at bounding box center [160, 70] width 36 height 23
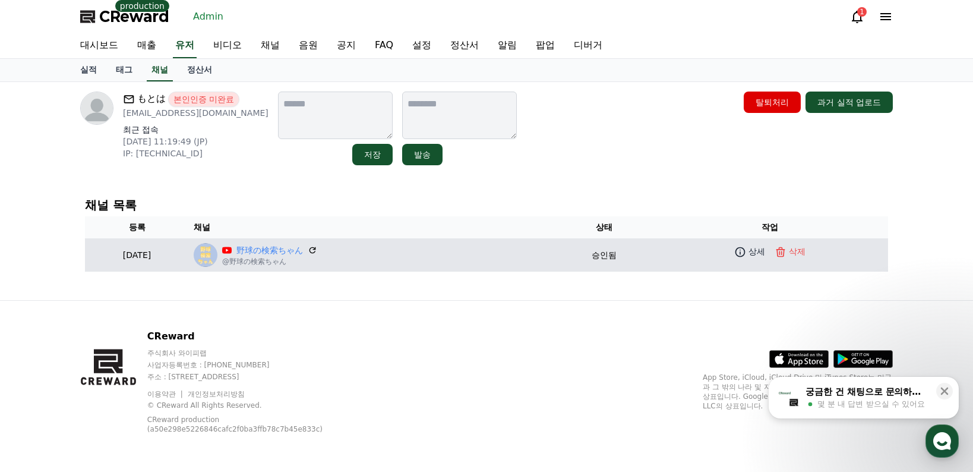
click at [282, 257] on p "@野球の検索ちゃん" at bounding box center [269, 262] width 95 height 10
click at [283, 255] on link "野球の検索ちゃん" at bounding box center [270, 250] width 67 height 12
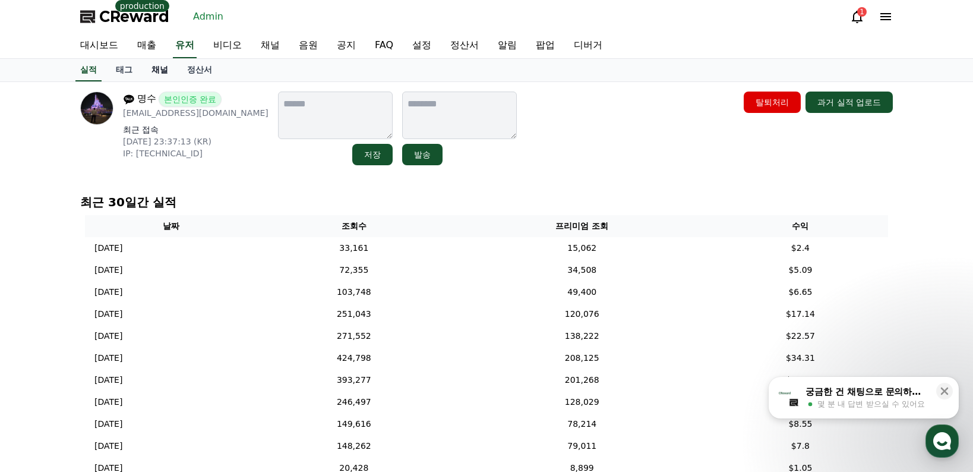
click at [160, 65] on link "채널" at bounding box center [160, 70] width 36 height 23
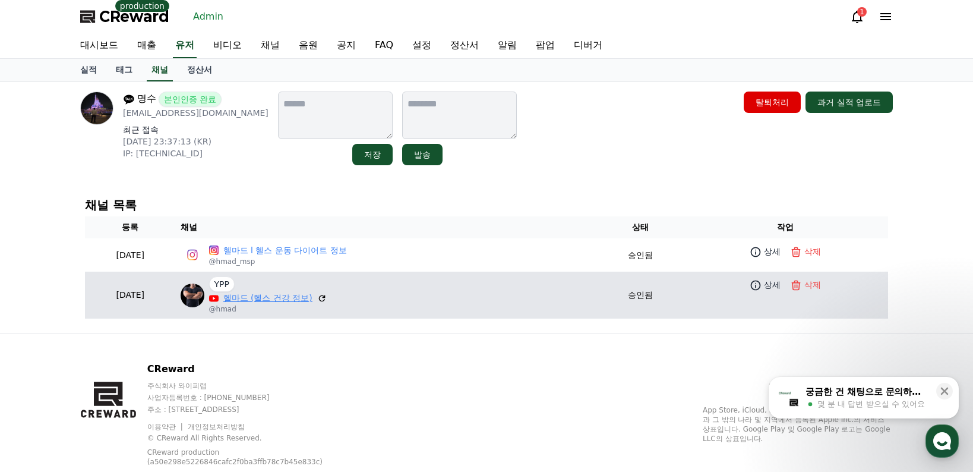
click at [288, 298] on link "헬마드 (헬스 건강 정보)" at bounding box center [267, 298] width 89 height 12
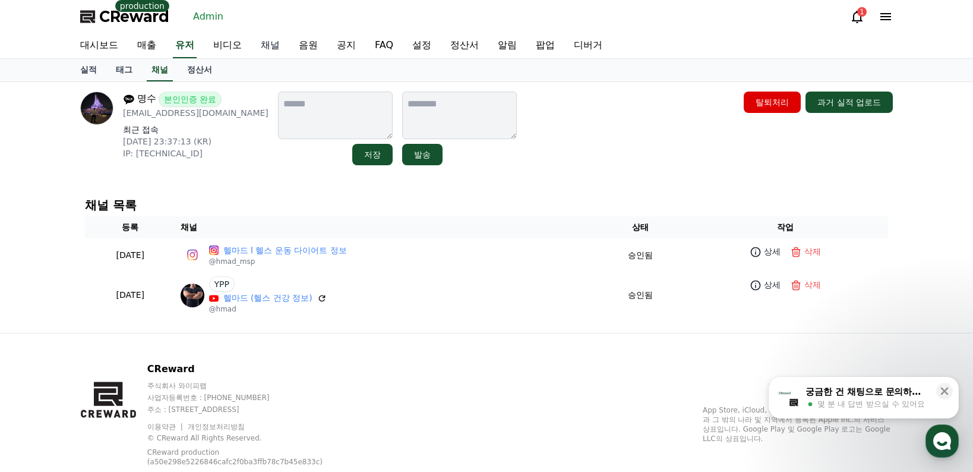
click at [269, 45] on link "채널" at bounding box center [270, 45] width 38 height 25
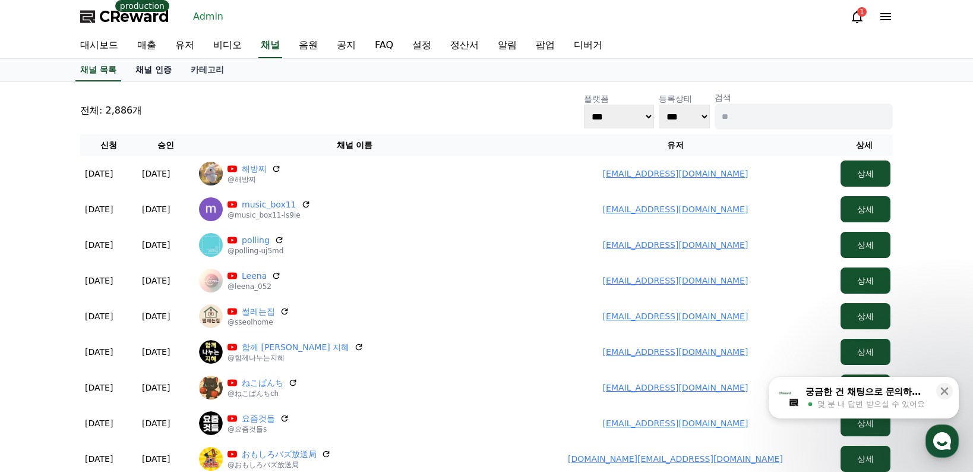
click at [162, 69] on link "채널 인증" at bounding box center [153, 70] width 55 height 23
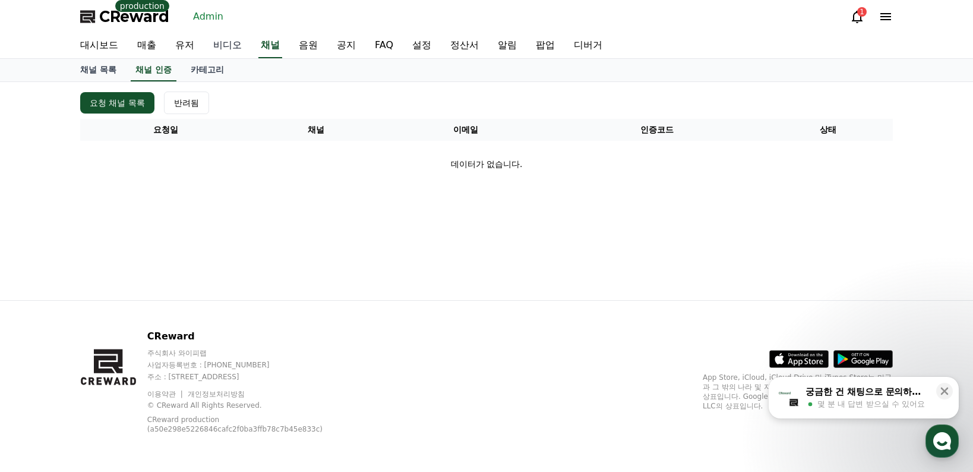
click at [204, 48] on link "비디오" at bounding box center [228, 45] width 48 height 25
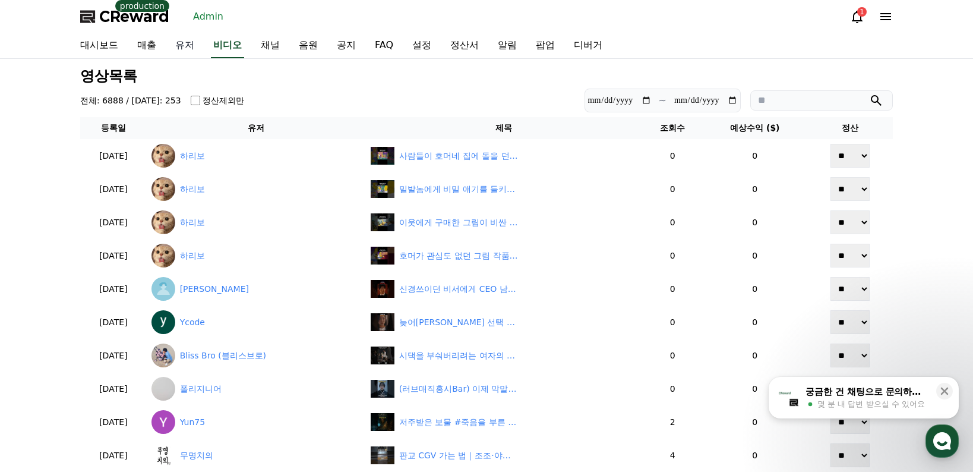
click at [190, 46] on link "유저" at bounding box center [185, 45] width 38 height 25
